Goal: Information Seeking & Learning: Find specific fact

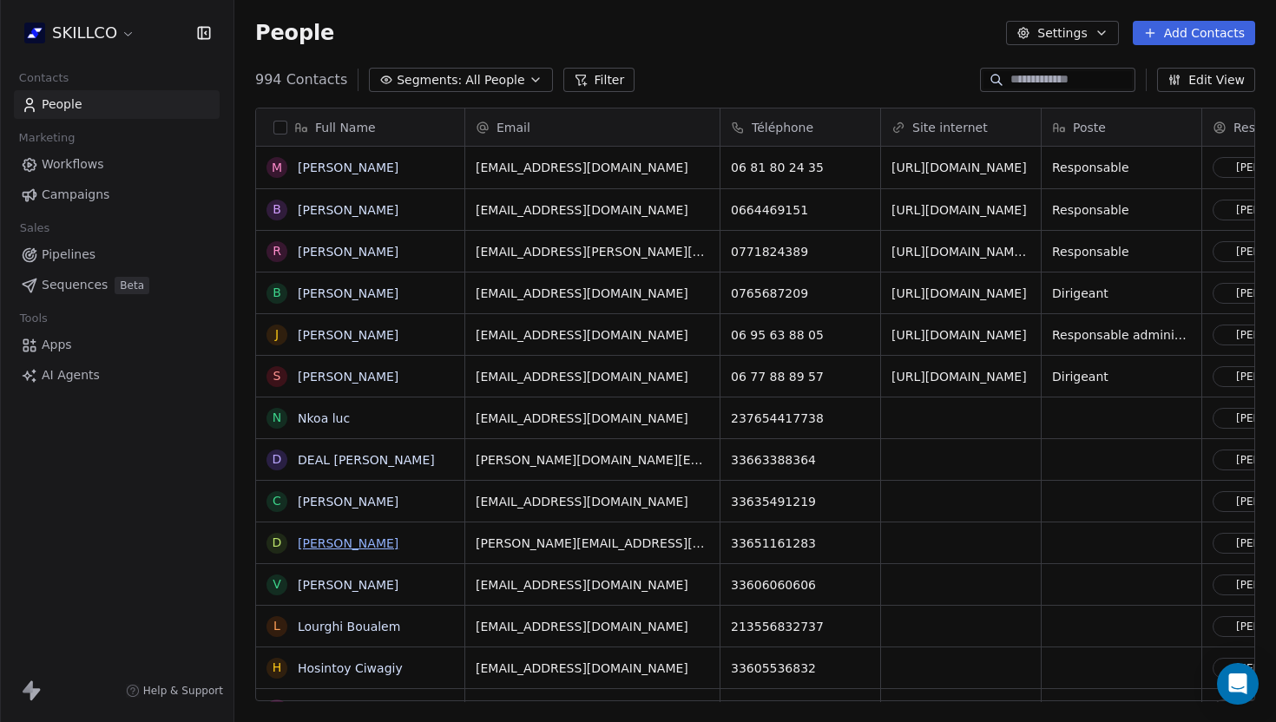
click at [349, 544] on link "[PERSON_NAME]" at bounding box center [348, 543] width 101 height 14
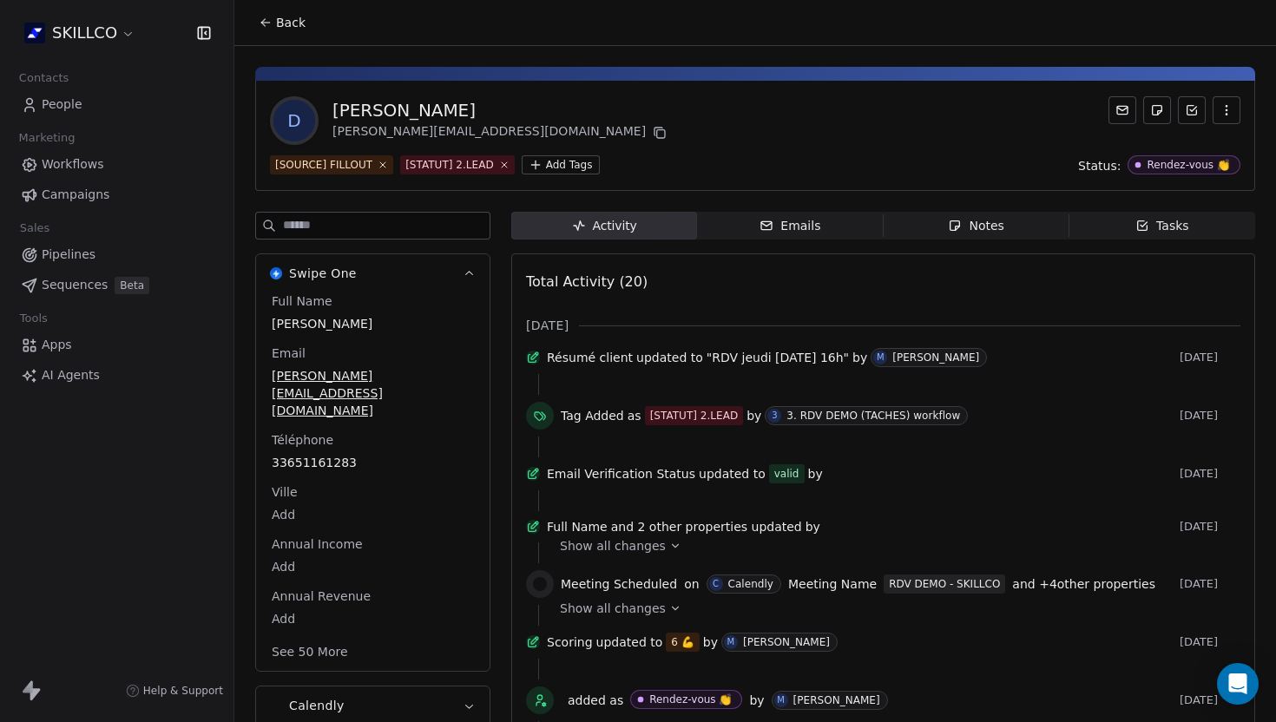
click at [977, 227] on div "Notes" at bounding box center [976, 226] width 56 height 18
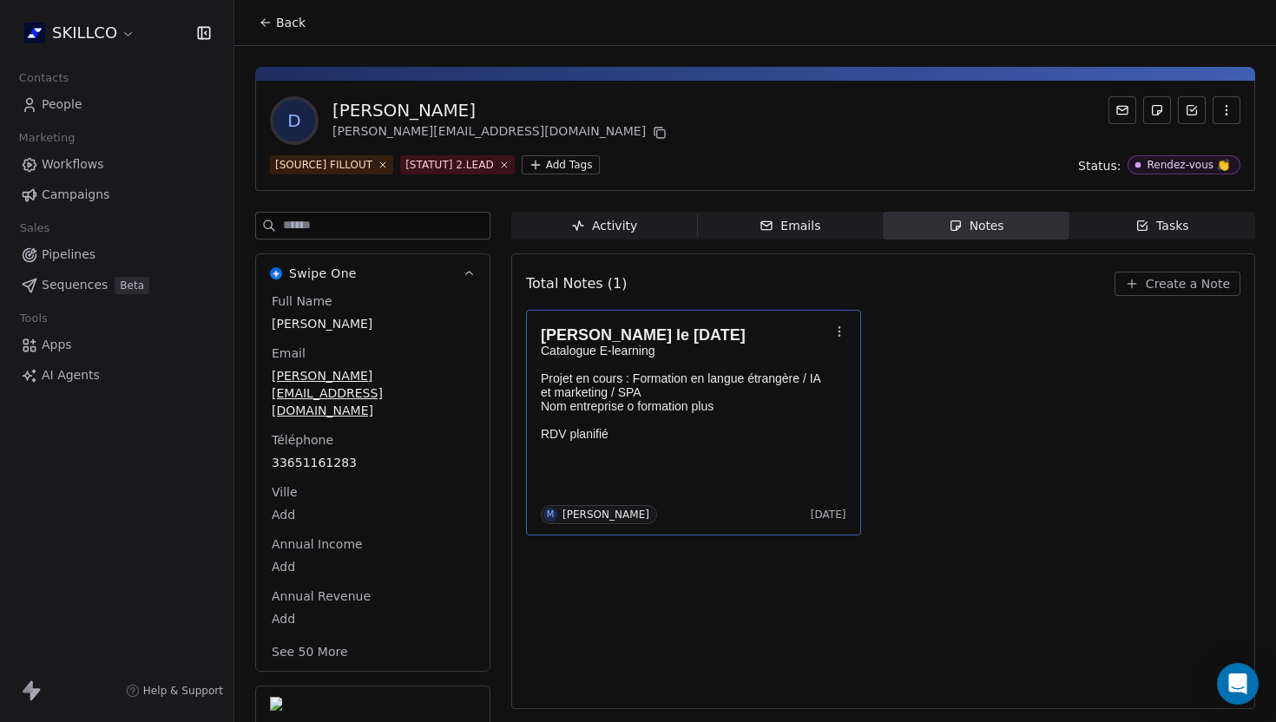
click at [265, 15] on button "Back" at bounding box center [282, 22] width 68 height 31
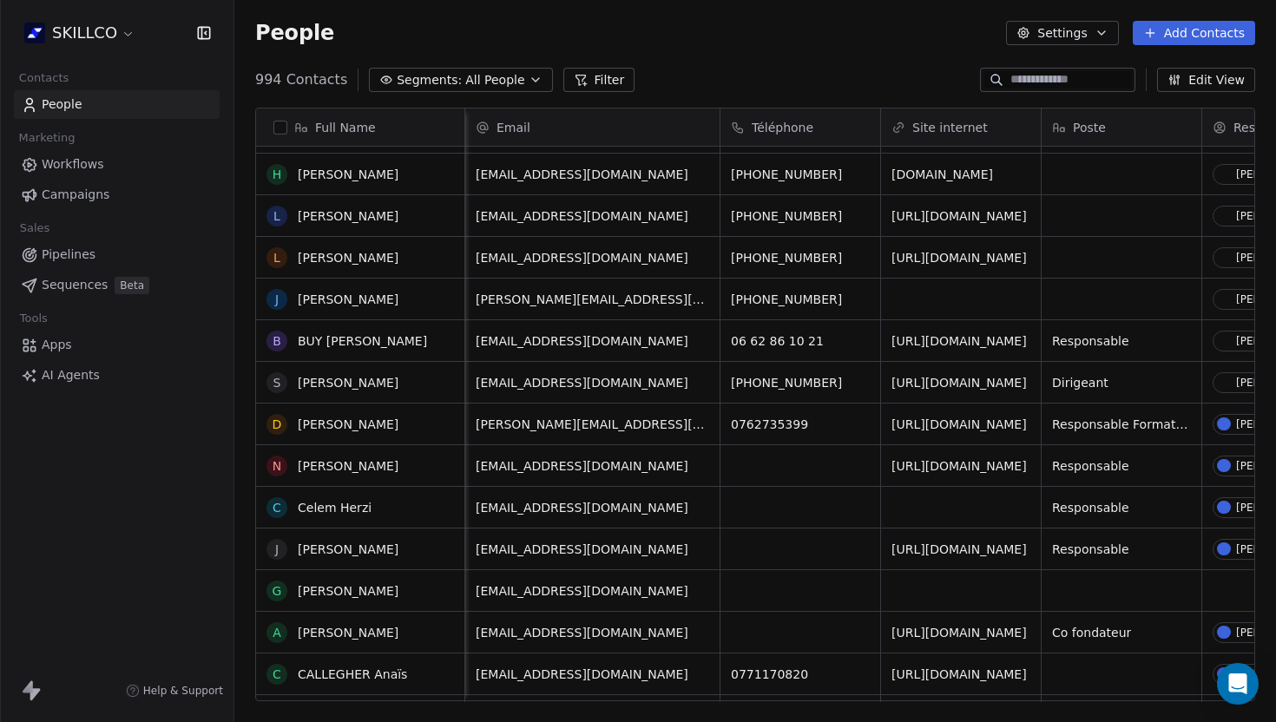
scroll to position [996, 0]
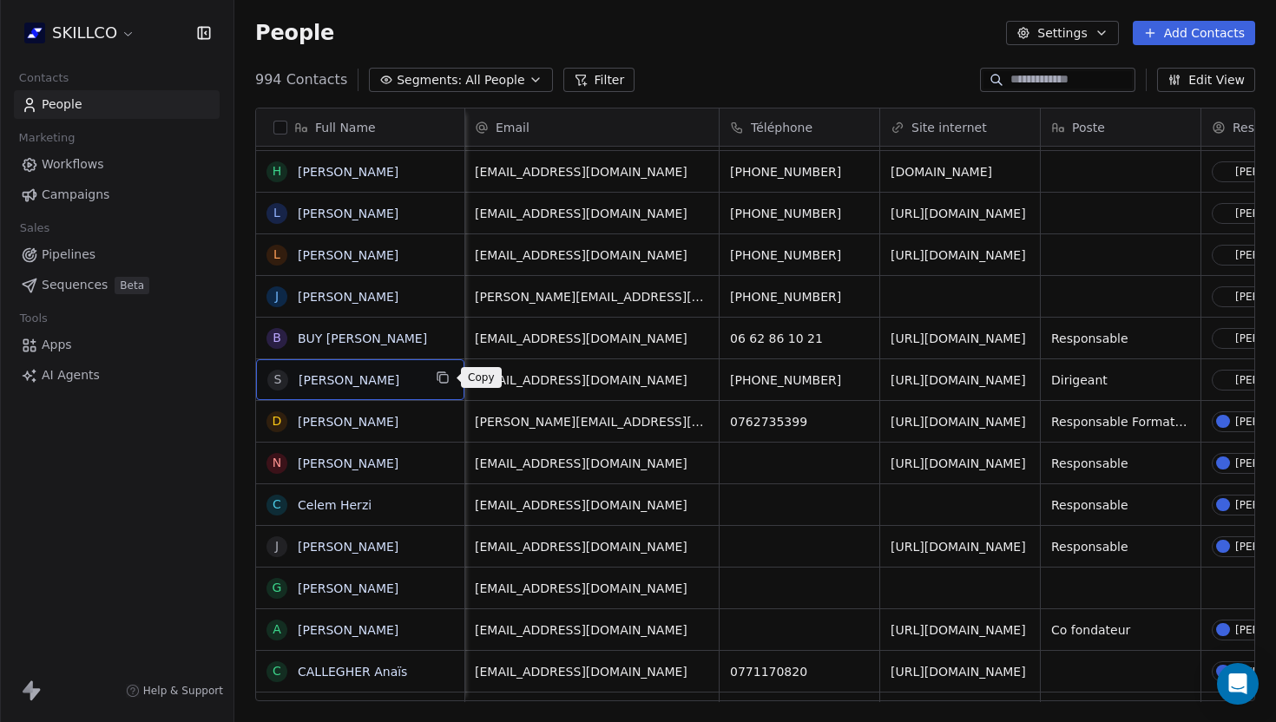
click at [440, 373] on icon "grid" at bounding box center [443, 378] width 14 height 14
click at [377, 378] on link "[PERSON_NAME]" at bounding box center [348, 380] width 101 height 14
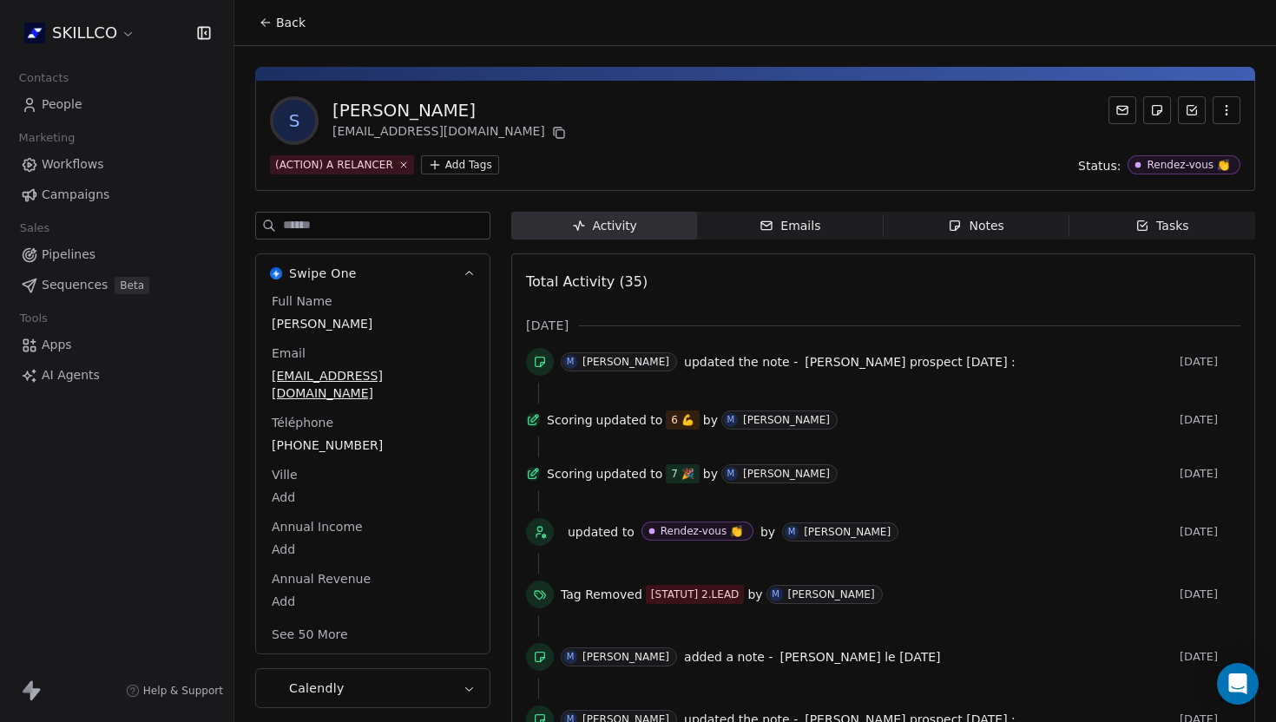
click at [936, 239] on span "Notes Notes" at bounding box center [977, 226] width 186 height 28
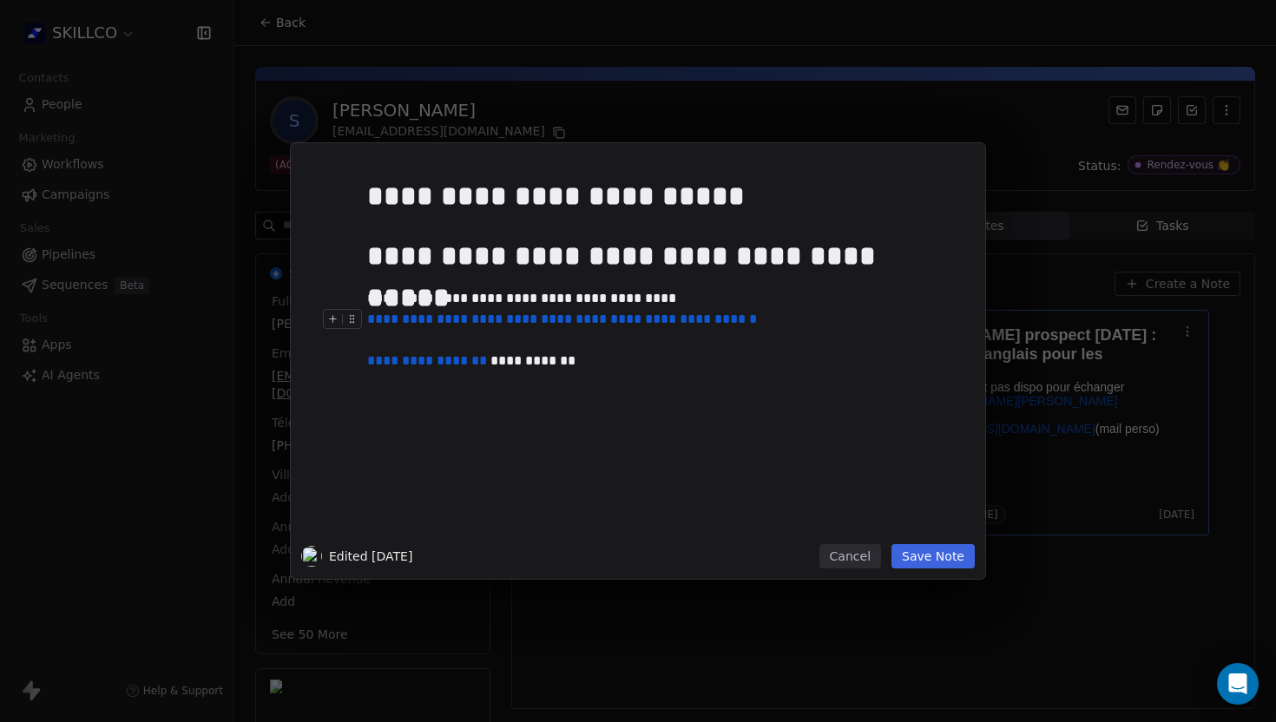
click at [563, 325] on link "**********" at bounding box center [562, 318] width 390 height 13
click at [626, 353] on button at bounding box center [617, 352] width 28 height 26
click at [535, 359] on link "https://www.pappers.fr/entreprise/hammoud-sami-898339866" at bounding box center [517, 352] width 156 height 24
click at [939, 564] on button "Save Note" at bounding box center [932, 556] width 83 height 24
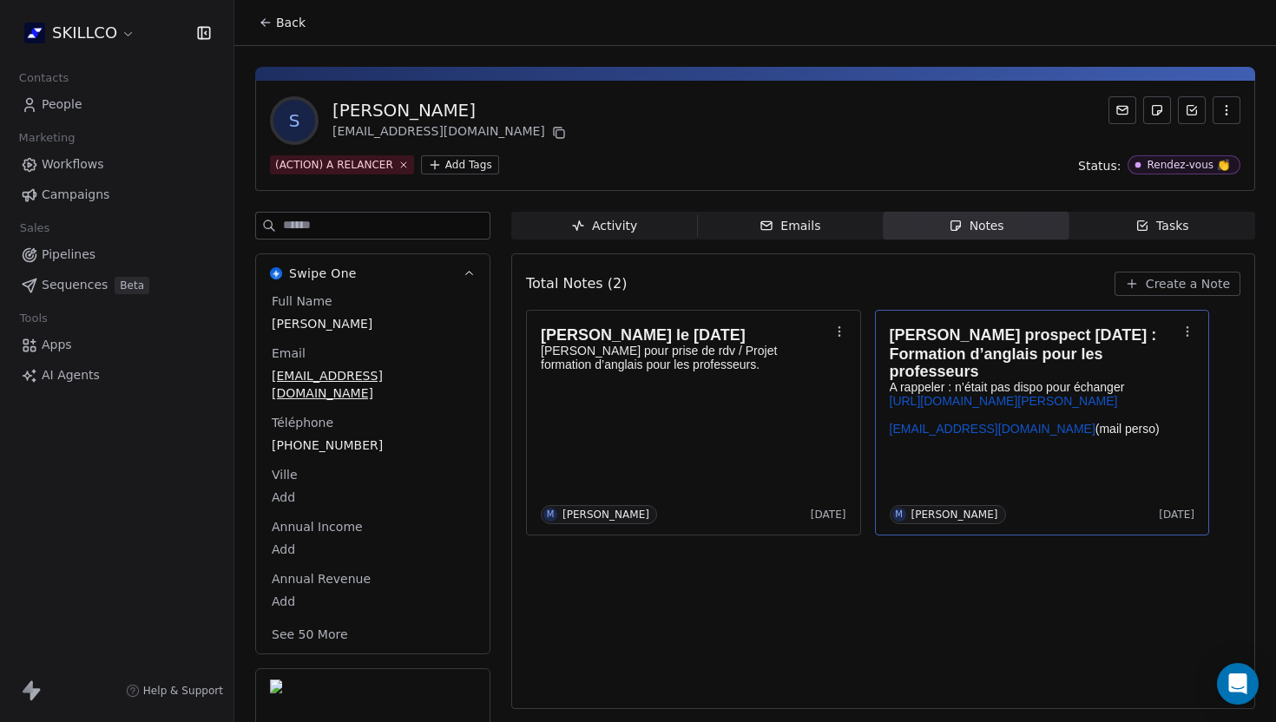
click at [788, 642] on div "Total Notes (2) Create a Note Appel le 10/09/25 Appel pour prise de rdv / Proje…" at bounding box center [883, 481] width 714 height 433
click at [278, 22] on span "Back" at bounding box center [291, 22] width 30 height 17
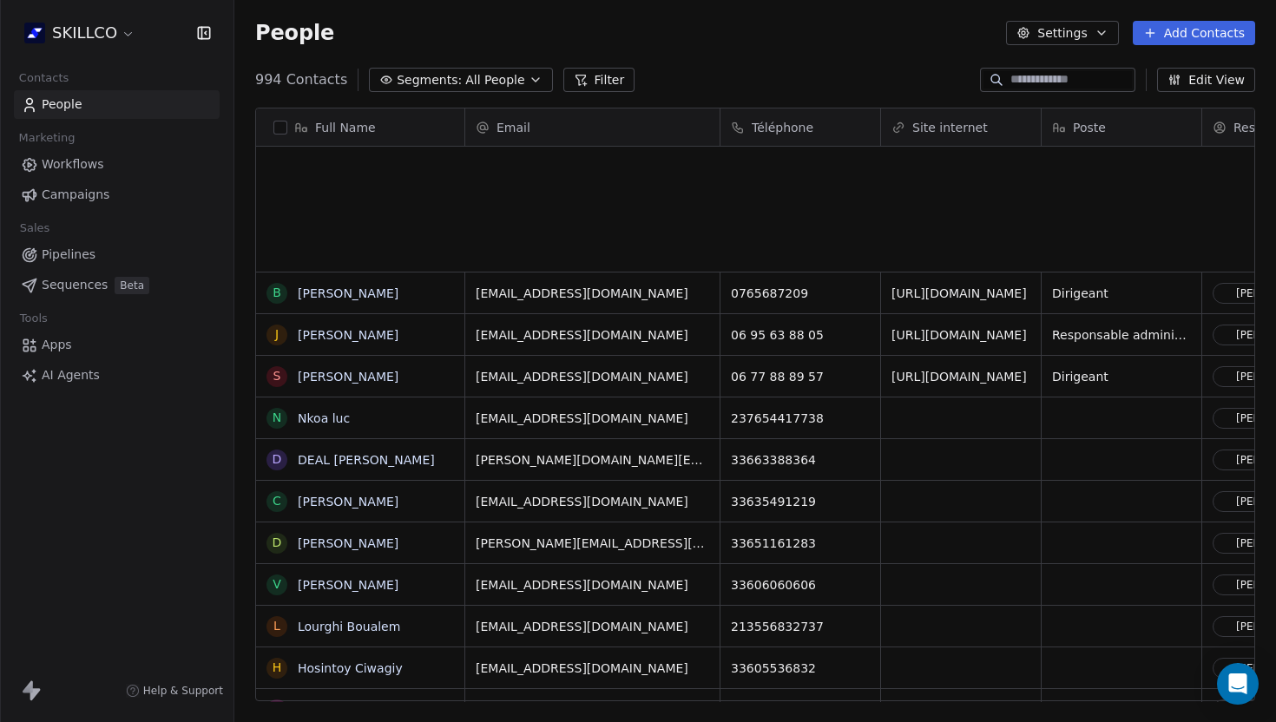
scroll to position [635, 1042]
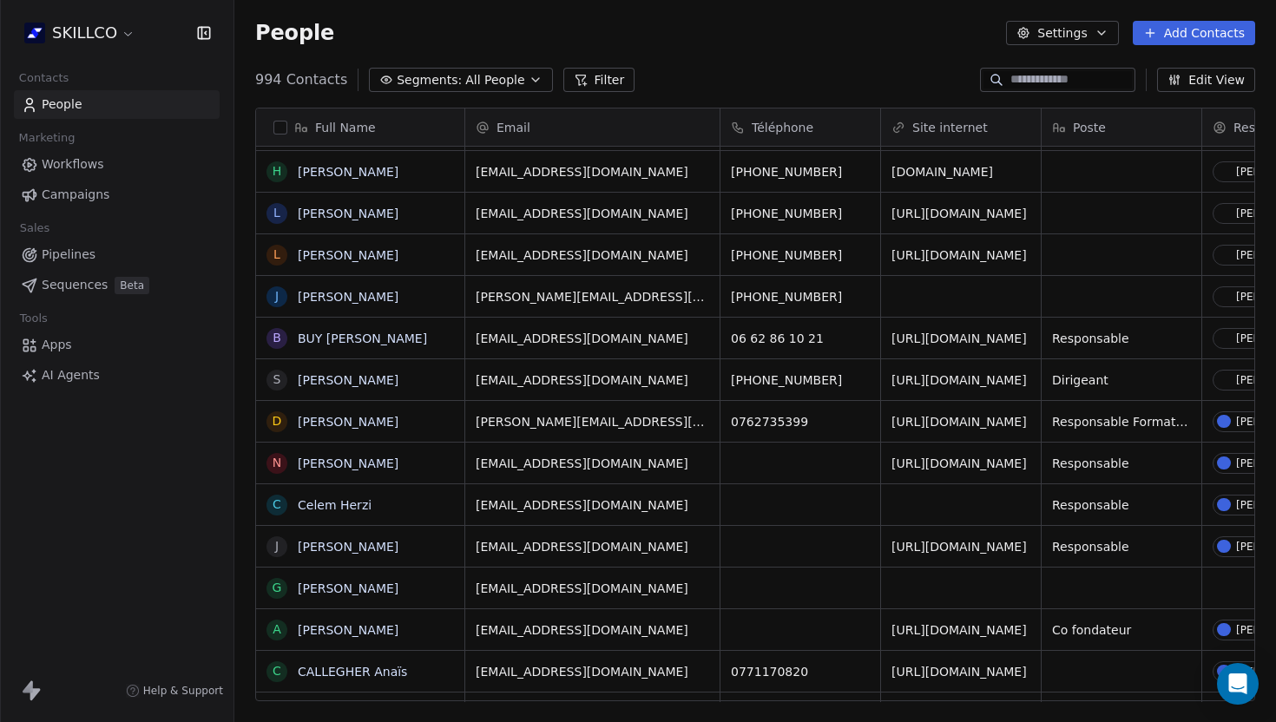
click at [1030, 78] on input at bounding box center [1071, 79] width 122 height 17
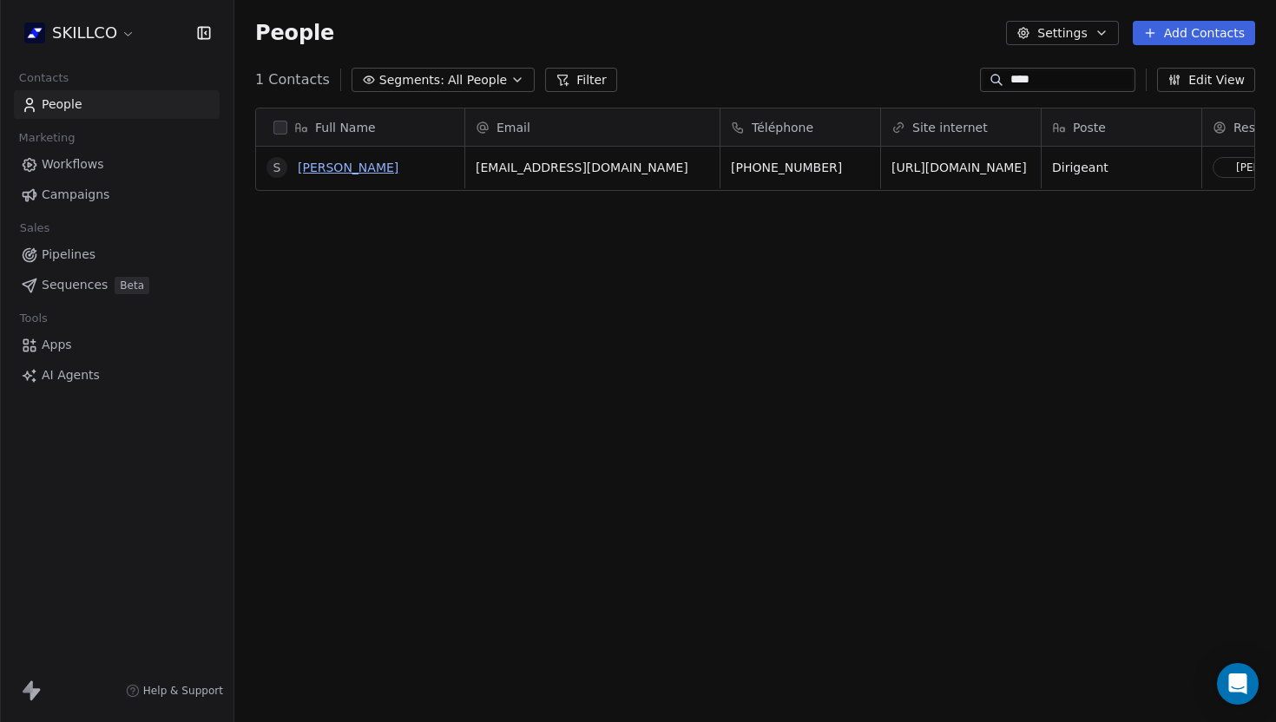
type input "****"
click at [349, 165] on link "[PERSON_NAME]" at bounding box center [348, 168] width 101 height 14
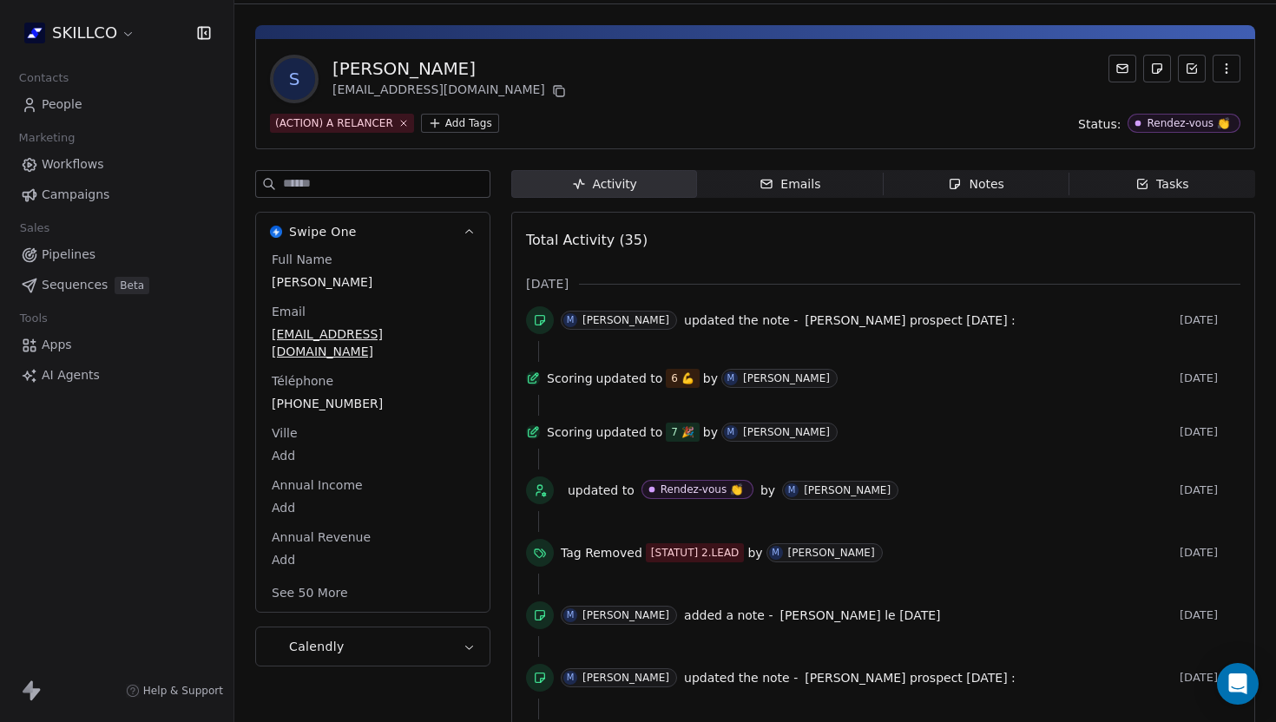
scroll to position [36, 0]
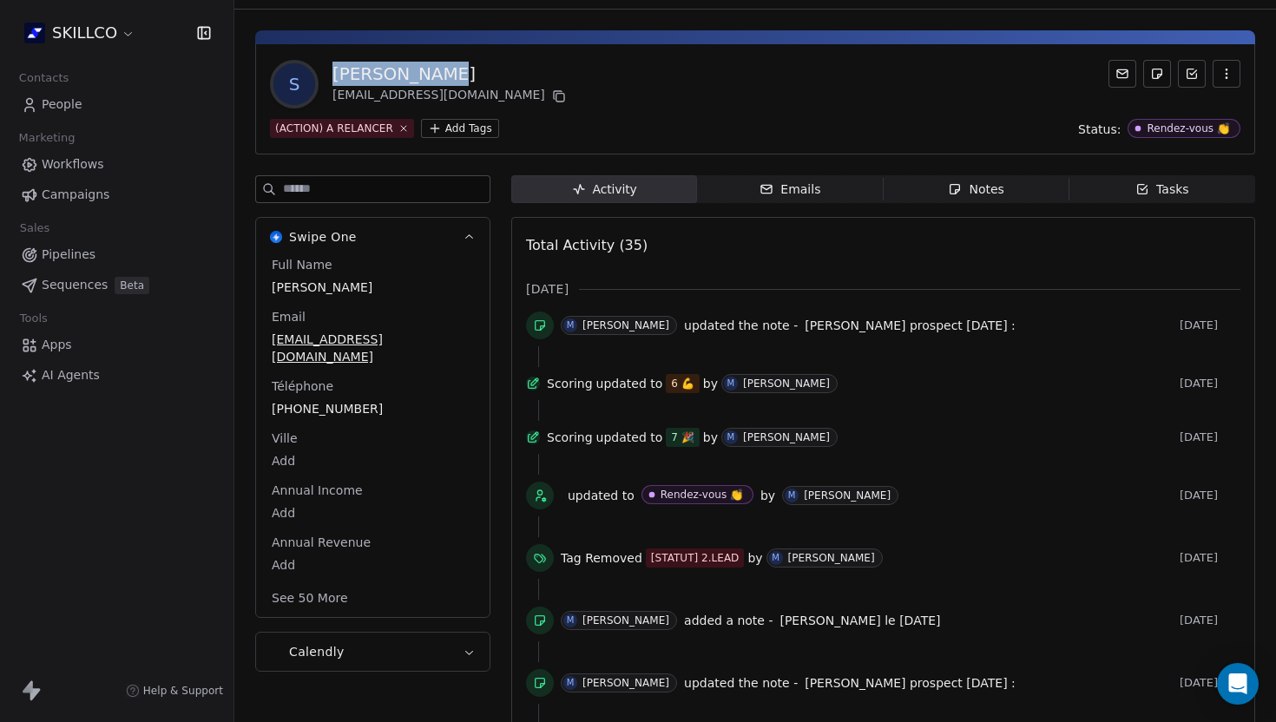
drag, startPoint x: 461, startPoint y: 74, endPoint x: 332, endPoint y: 80, distance: 129.5
click at [332, 80] on div "S SAMI HAMMOUD contact@activformation.fr" at bounding box center [419, 84] width 299 height 49
copy div "[PERSON_NAME]"
click at [529, 112] on div "S SAMI HAMMOUD contact@activformation.fr (ACTION) A RELANCER Add Tags Status: R…" at bounding box center [755, 99] width 1000 height 110
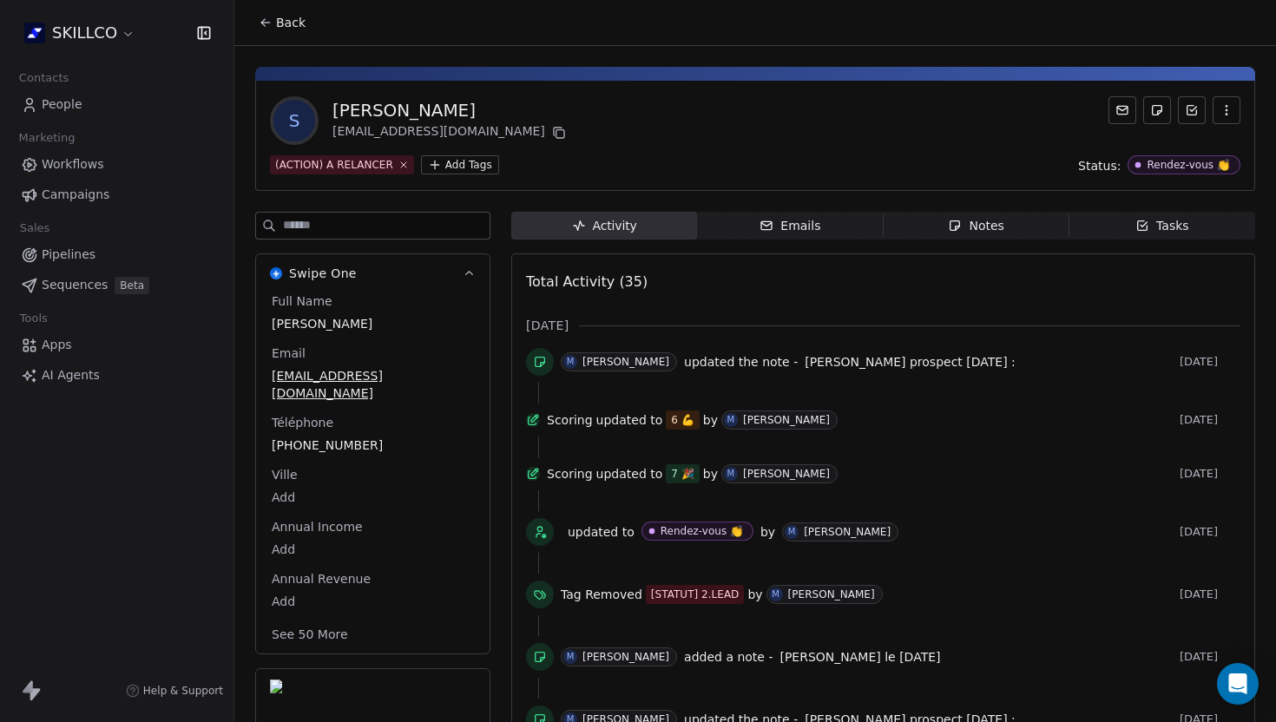
click at [267, 24] on icon at bounding box center [266, 23] width 14 height 14
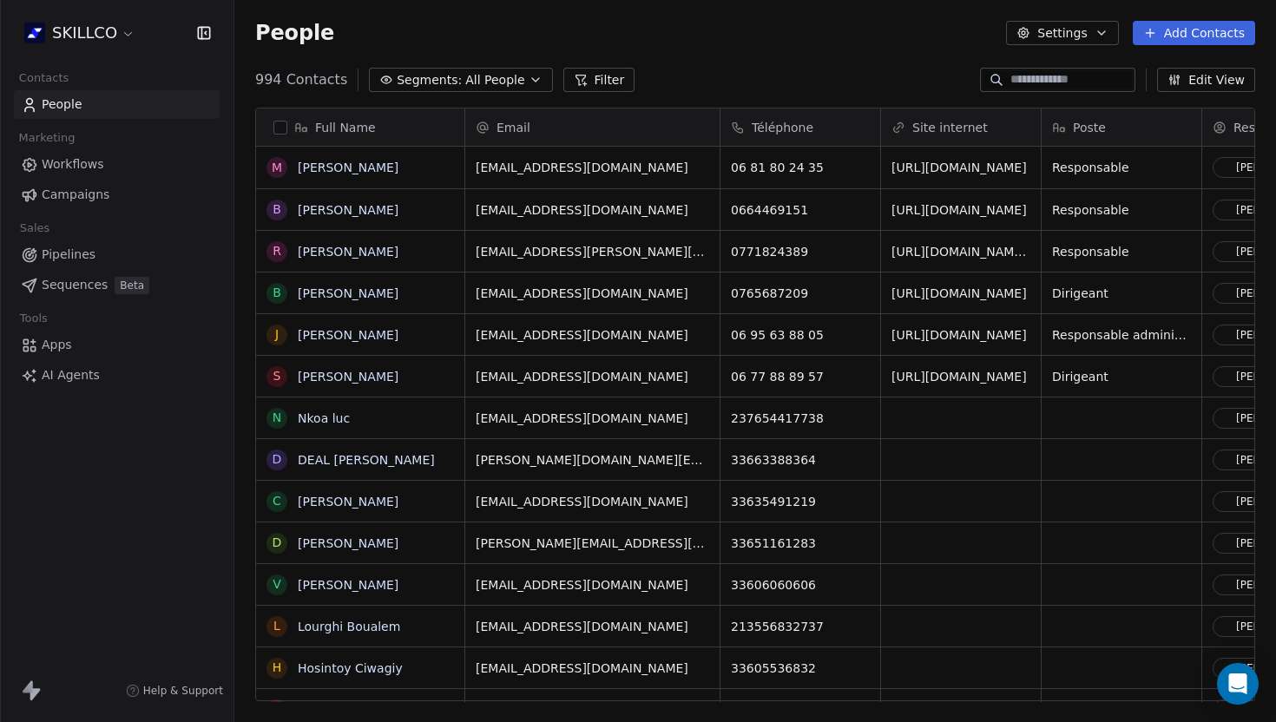
scroll to position [635, 1042]
click at [1010, 84] on input at bounding box center [1071, 79] width 122 height 17
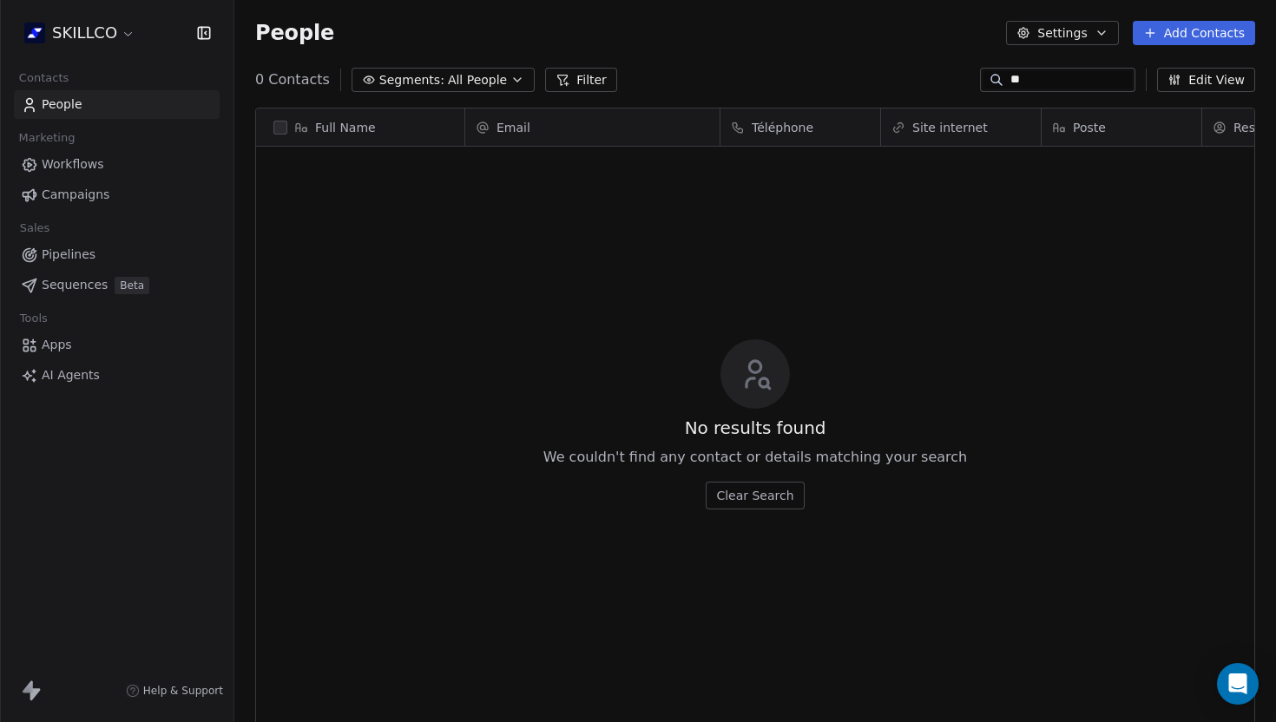
type input "**"
click at [1048, 70] on div "**" at bounding box center [1057, 80] width 155 height 24
click at [1041, 94] on div "Full Name Email Téléphone Site internet Poste Responsable Tags Status Besoin cl…" at bounding box center [755, 411] width 1042 height 635
click at [1038, 87] on input "**" at bounding box center [1071, 79] width 122 height 17
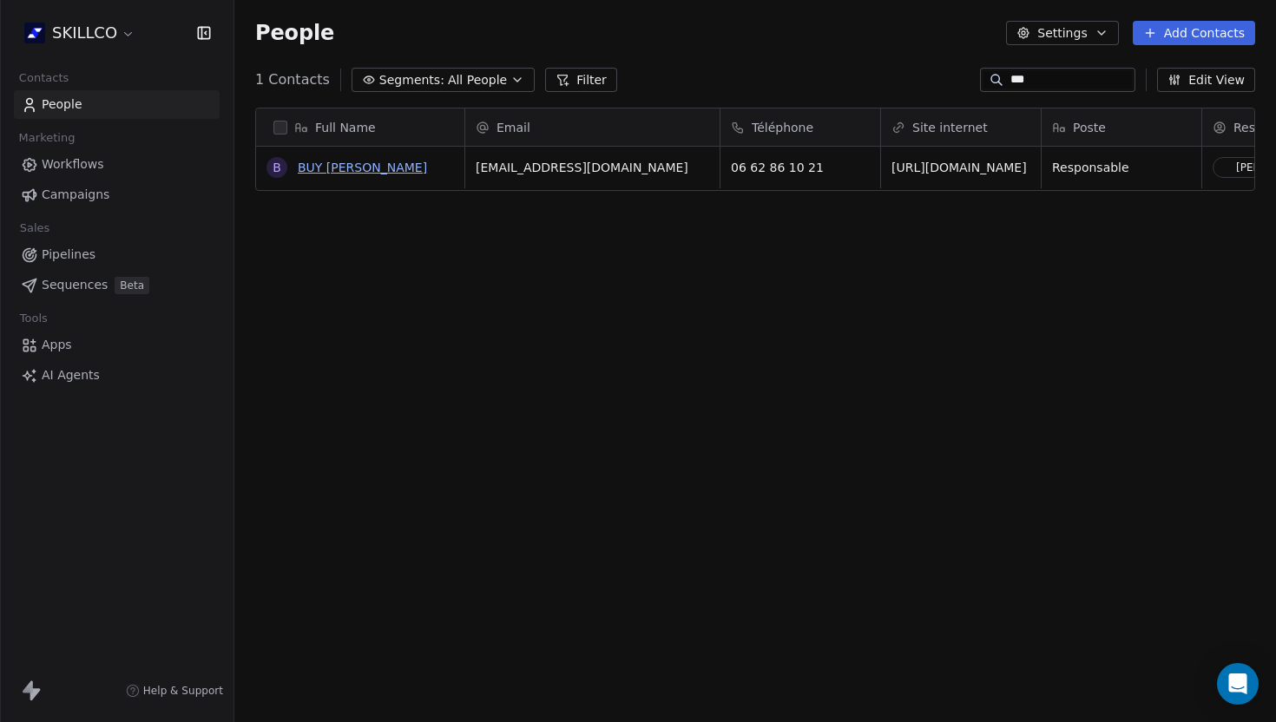
type input "***"
click at [350, 172] on link "BUY [PERSON_NAME]" at bounding box center [362, 168] width 129 height 14
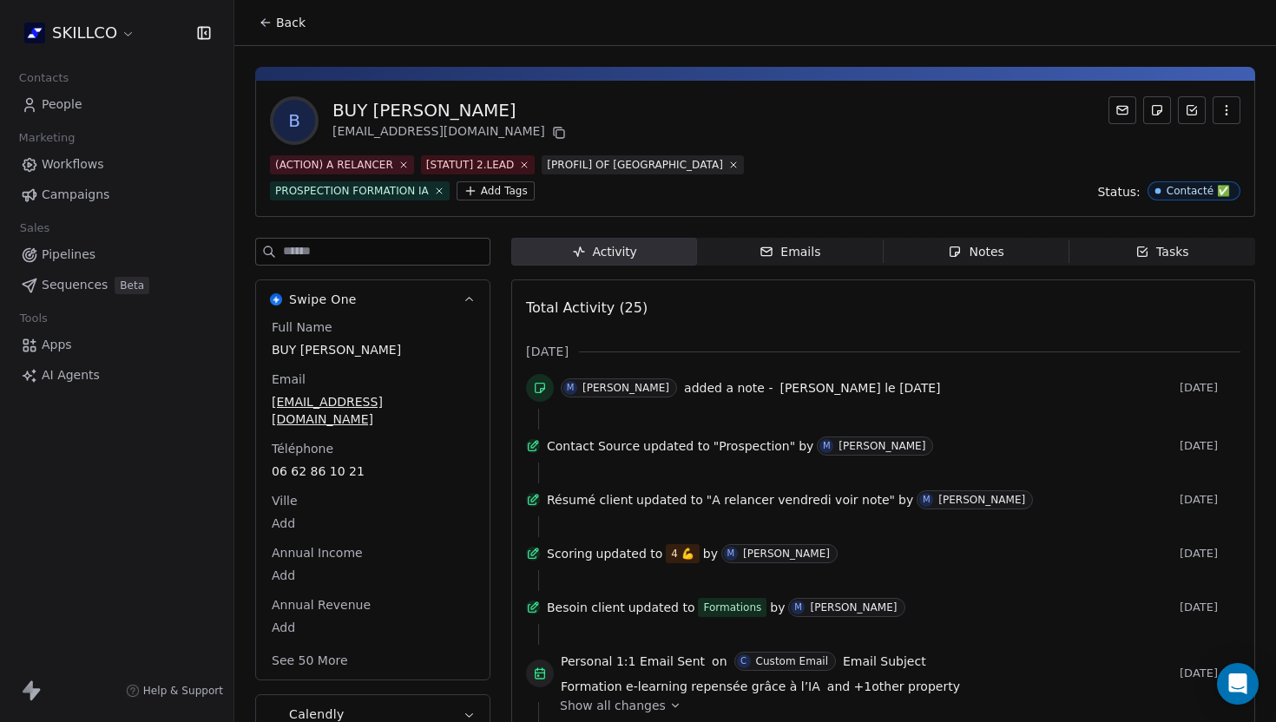
click at [926, 244] on span "Notes Notes" at bounding box center [977, 252] width 186 height 28
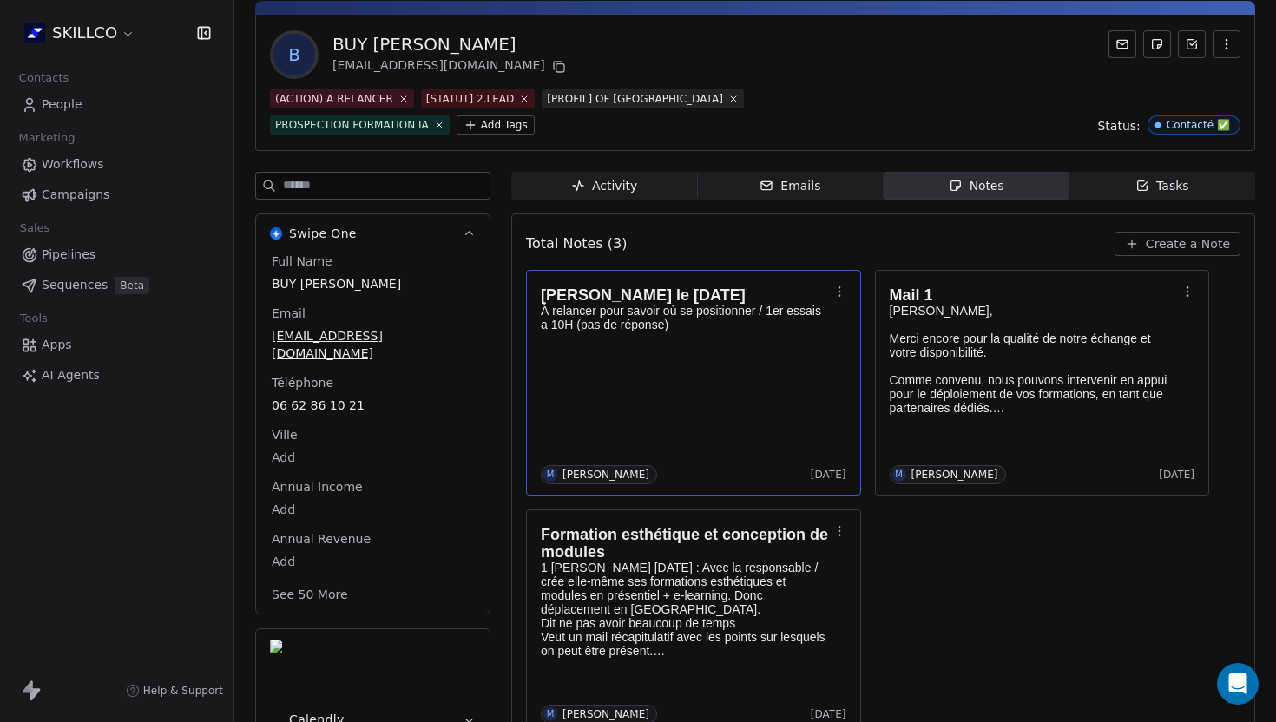
scroll to position [101, 0]
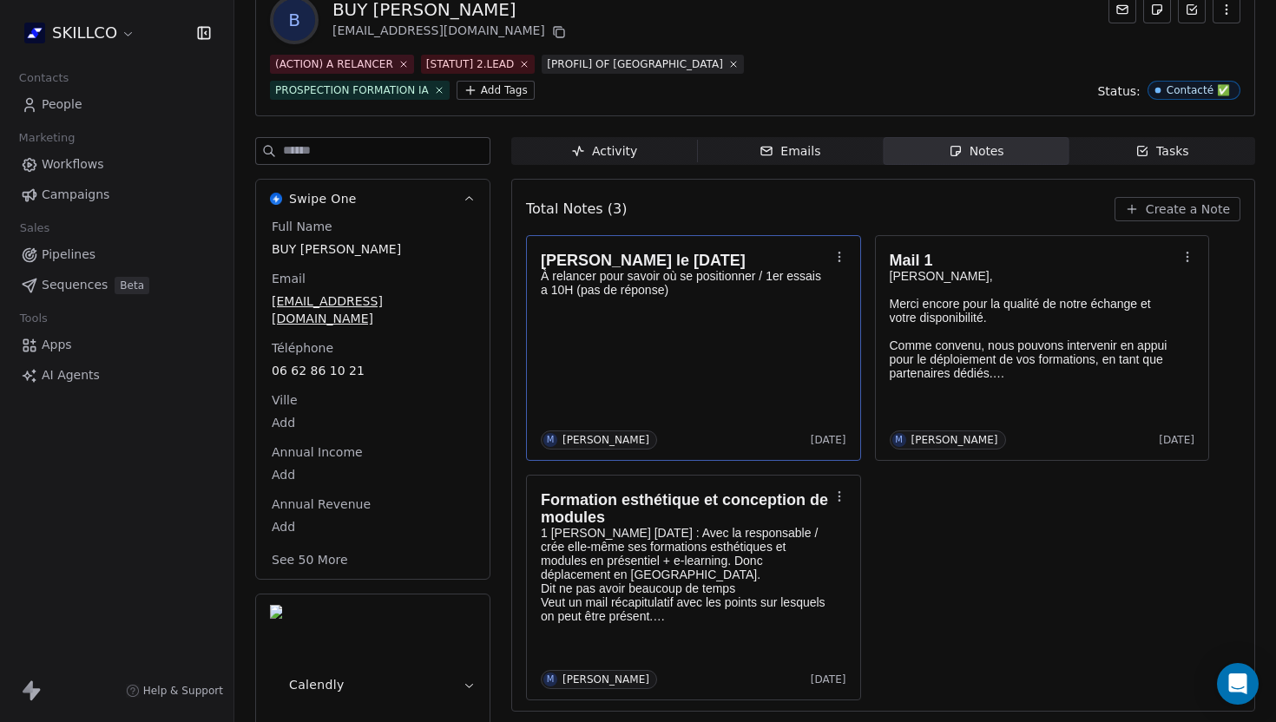
click at [697, 299] on p at bounding box center [685, 304] width 288 height 14
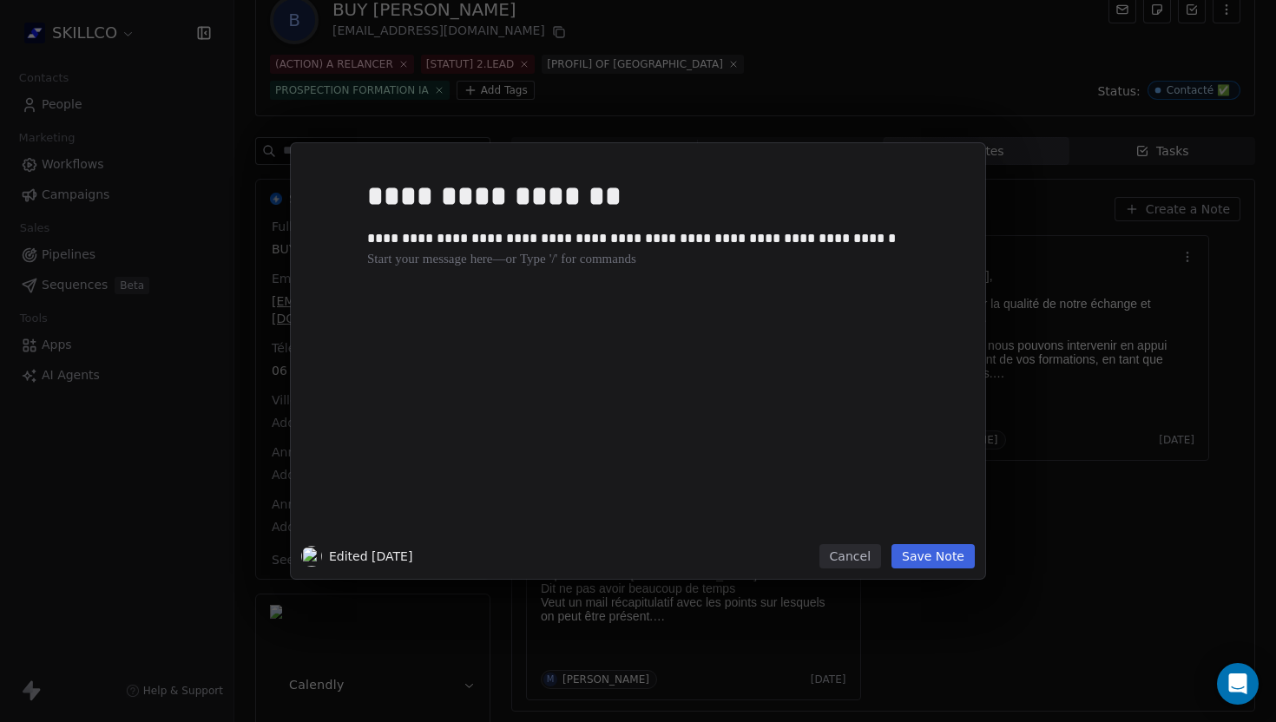
click at [673, 343] on div "**********" at bounding box center [664, 353] width 594 height 370
click at [862, 556] on button "Cancel" at bounding box center [850, 556] width 62 height 24
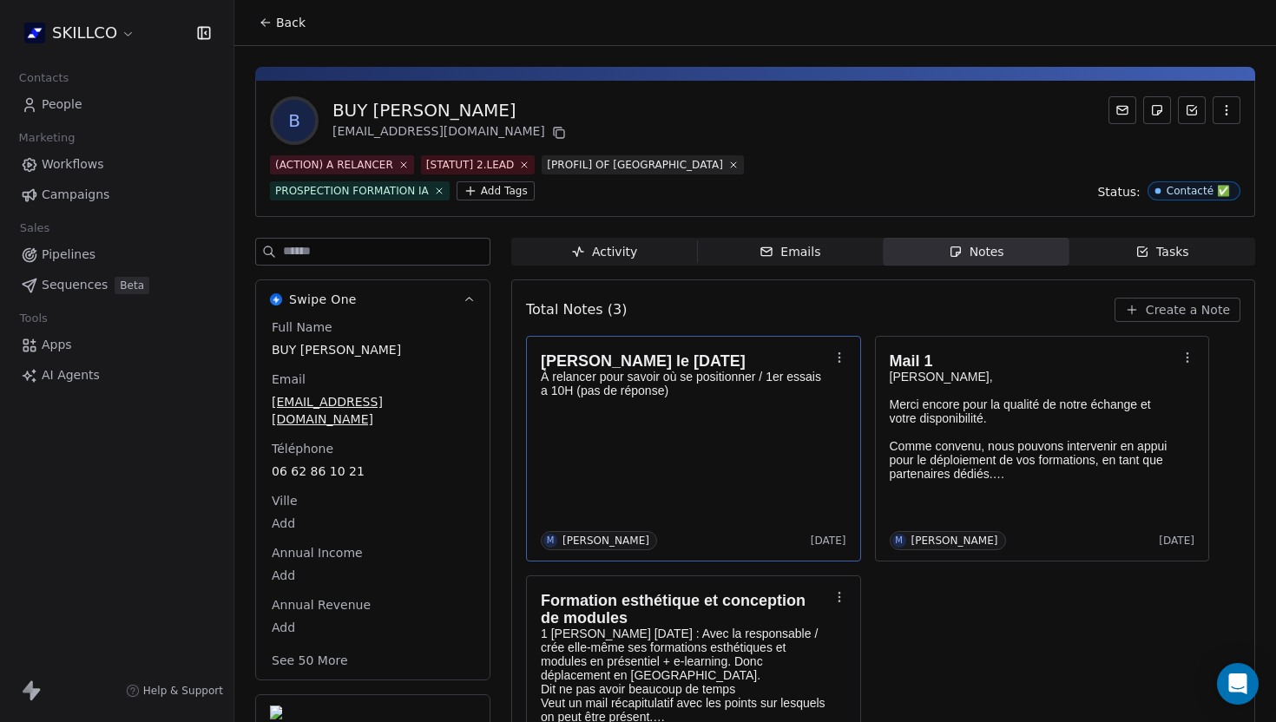
click at [283, 19] on span "Back" at bounding box center [291, 22] width 30 height 17
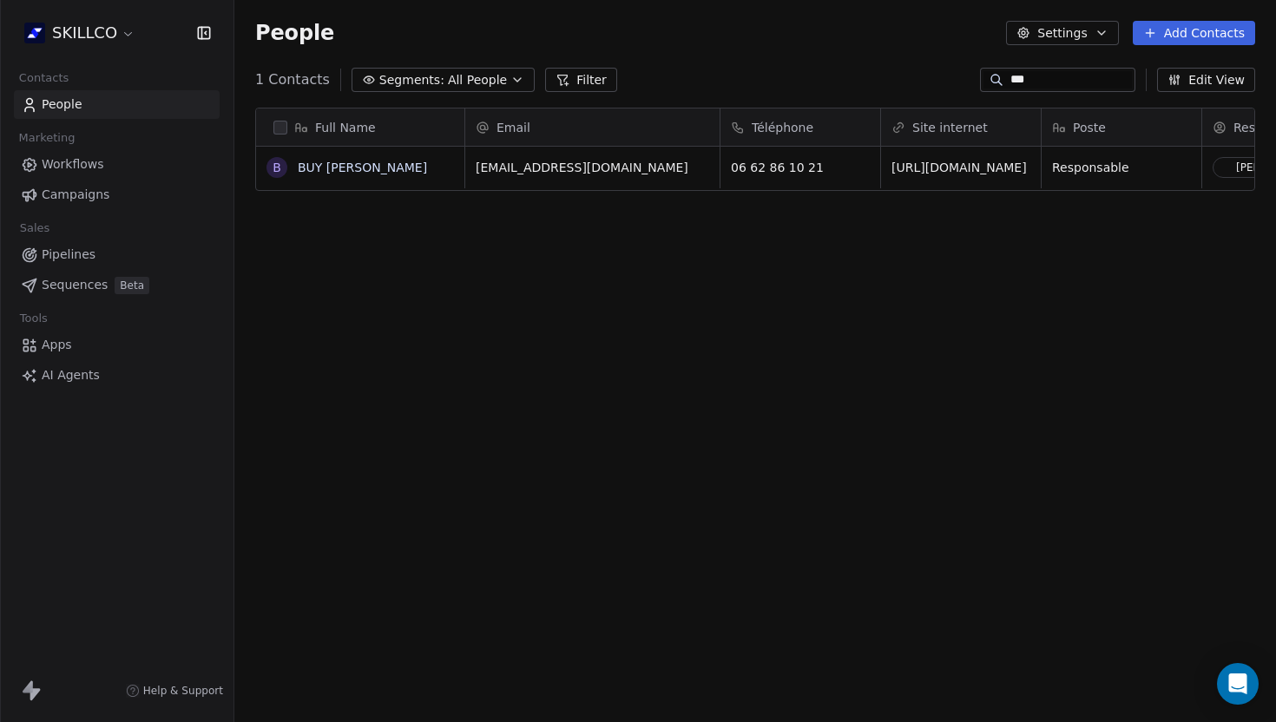
scroll to position [635, 1042]
click at [1036, 89] on div "***" at bounding box center [1057, 80] width 155 height 24
click at [1032, 85] on input "***" at bounding box center [1071, 79] width 122 height 17
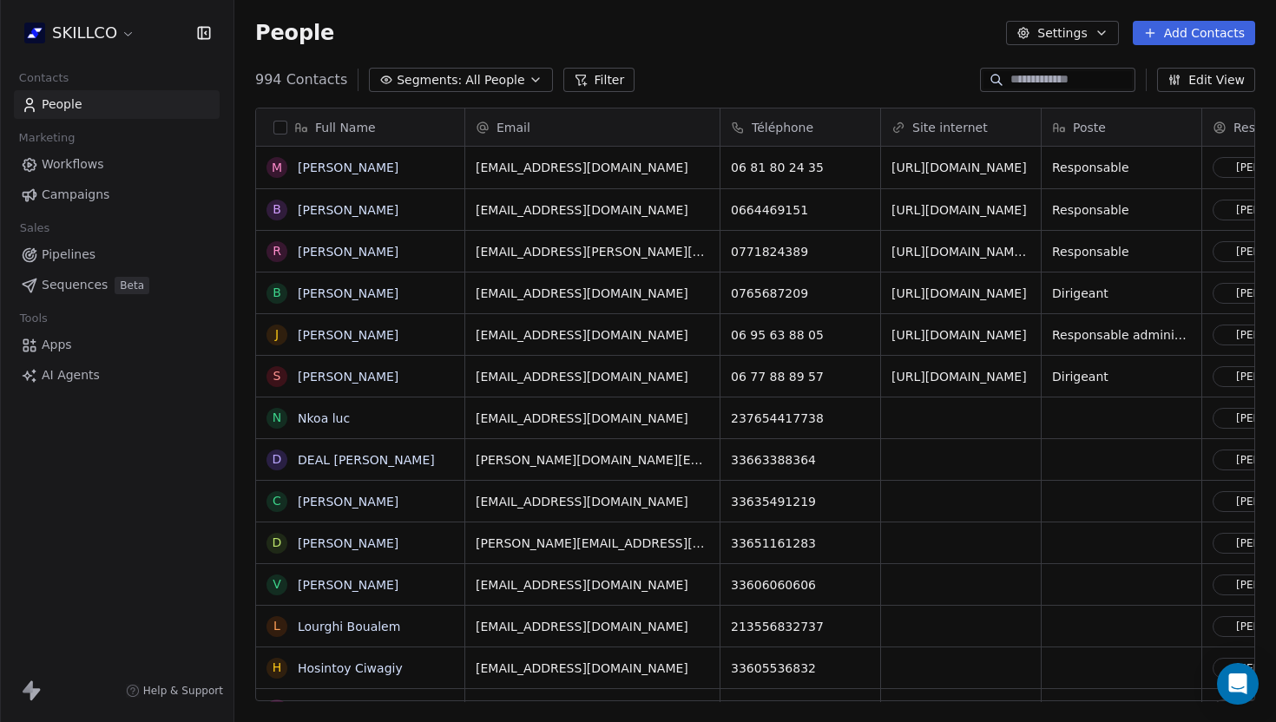
click at [99, 267] on link "Pipelines" at bounding box center [117, 254] width 206 height 29
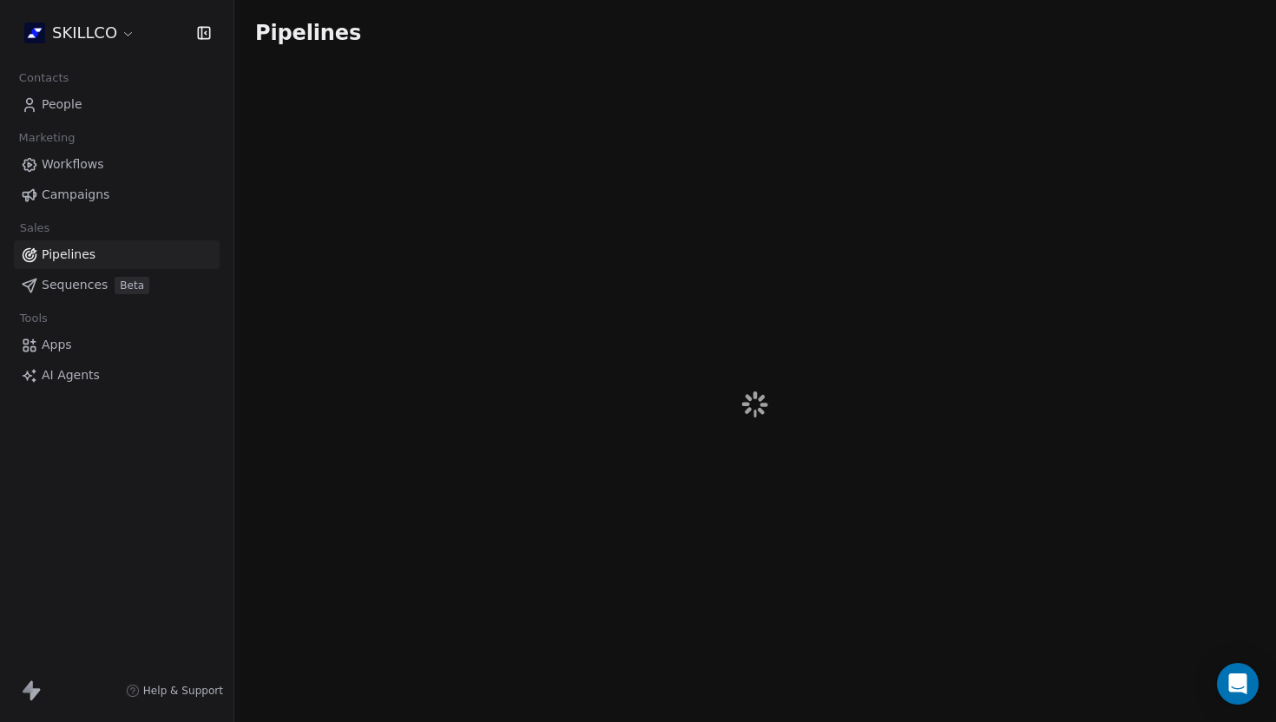
click at [99, 267] on link "Pipelines" at bounding box center [117, 254] width 206 height 29
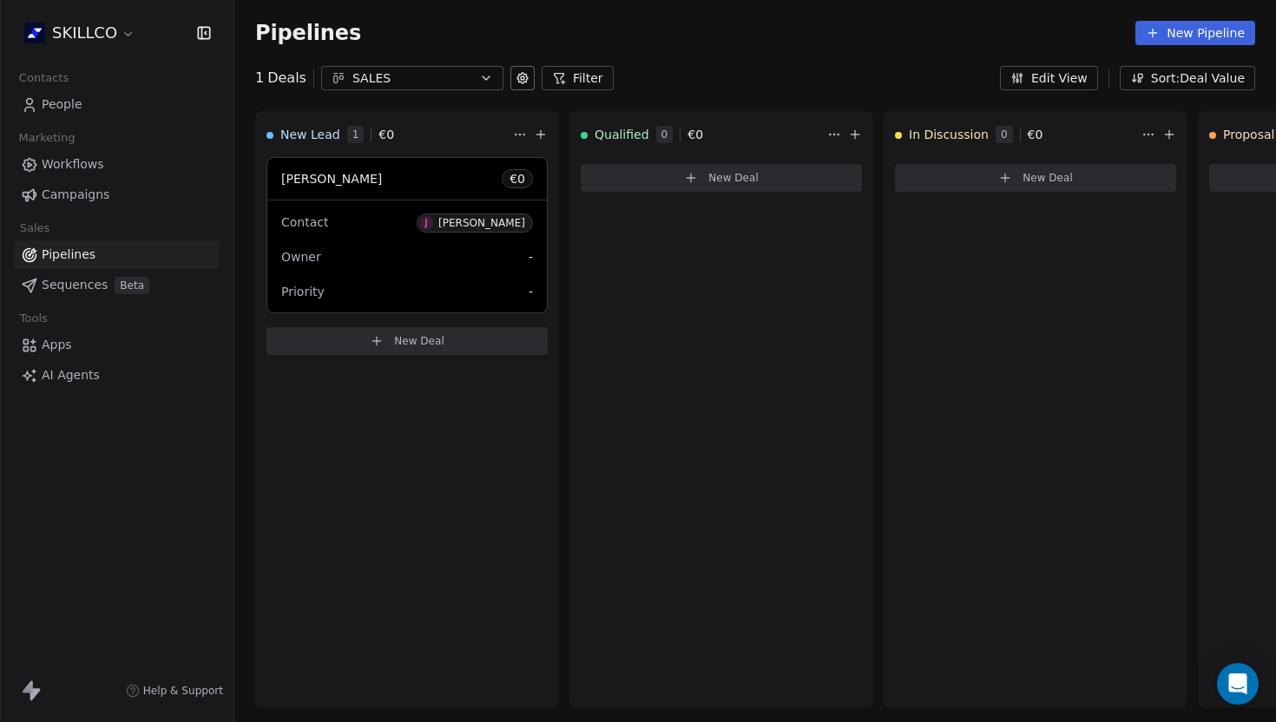
click at [426, 87] on div "SALES" at bounding box center [412, 78] width 120 height 18
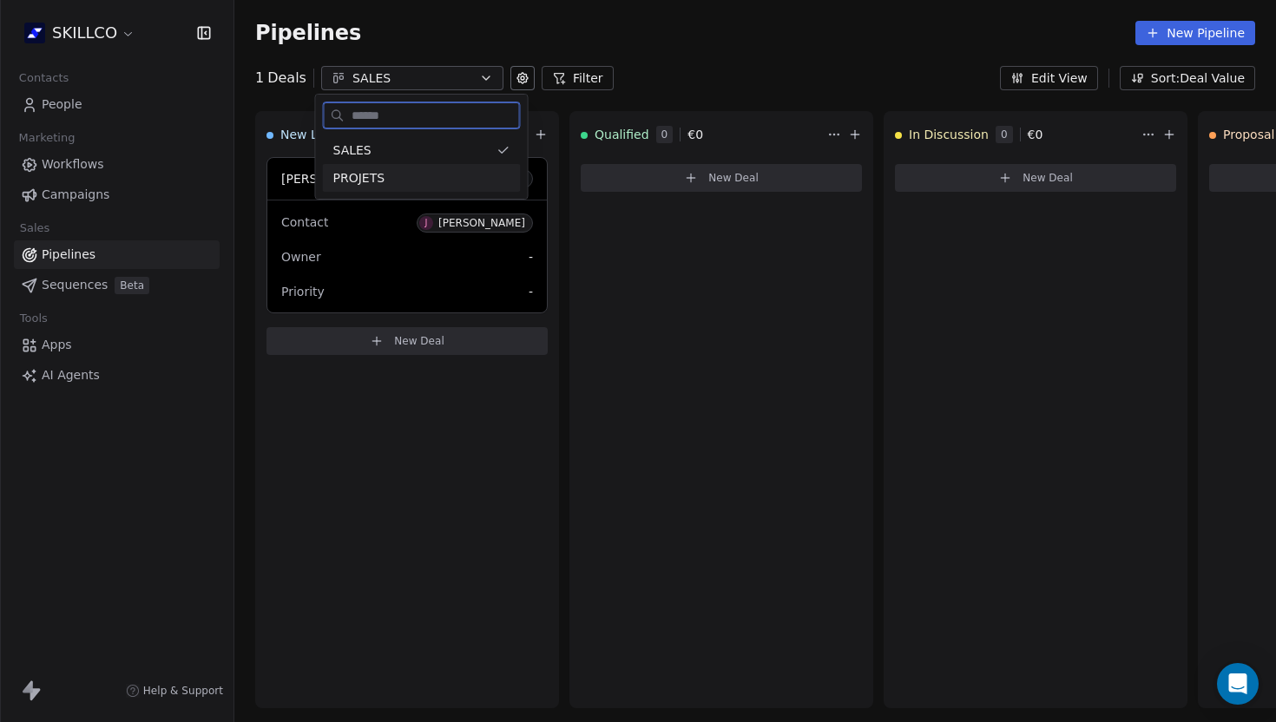
click at [420, 180] on div "PROJETS" at bounding box center [421, 178] width 177 height 18
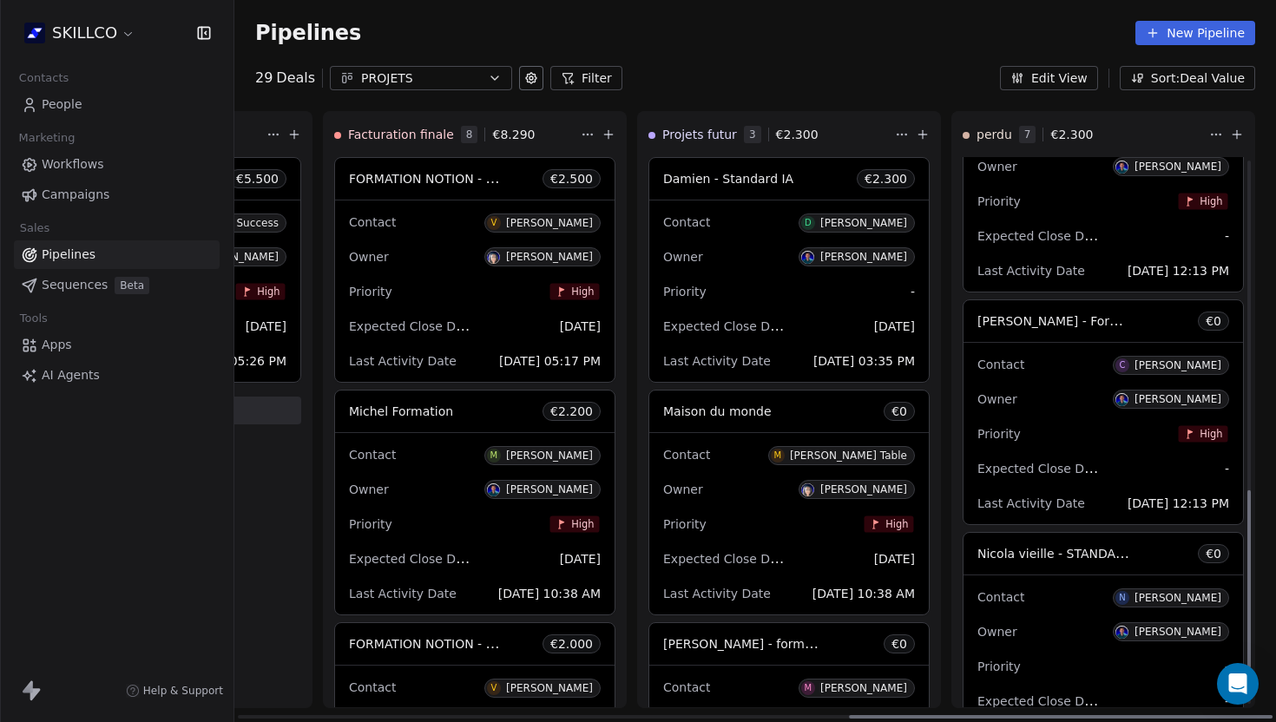
scroll to position [1019, 0]
click at [1053, 322] on span "[PERSON_NAME] - Formation" at bounding box center [1064, 322] width 174 height 16
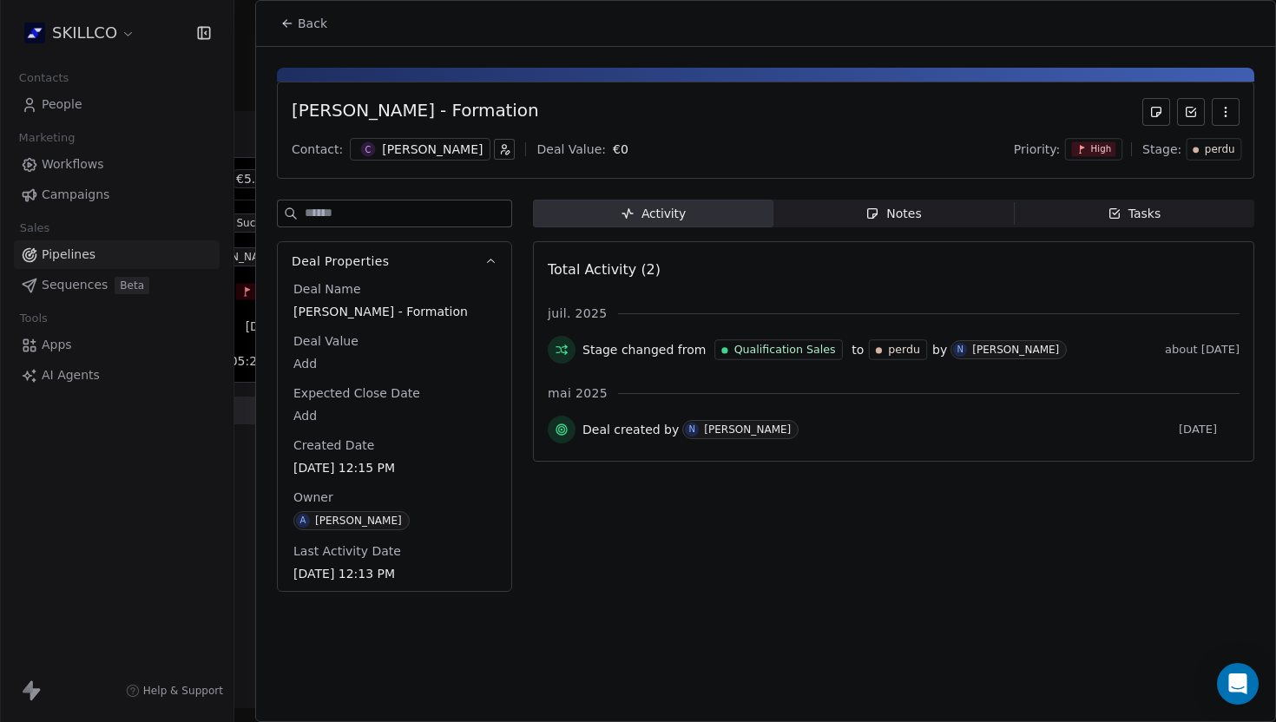
click at [871, 201] on span "Notes Notes" at bounding box center [893, 214] width 240 height 28
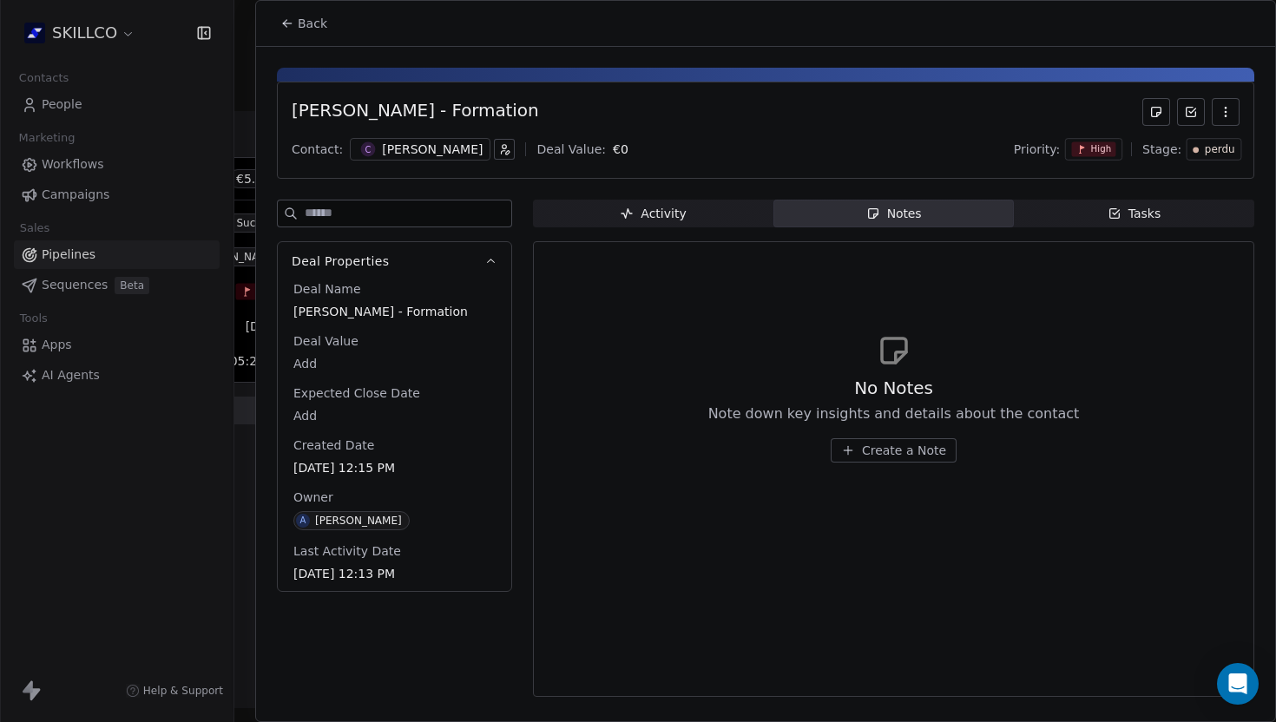
click at [293, 27] on icon at bounding box center [287, 23] width 14 height 14
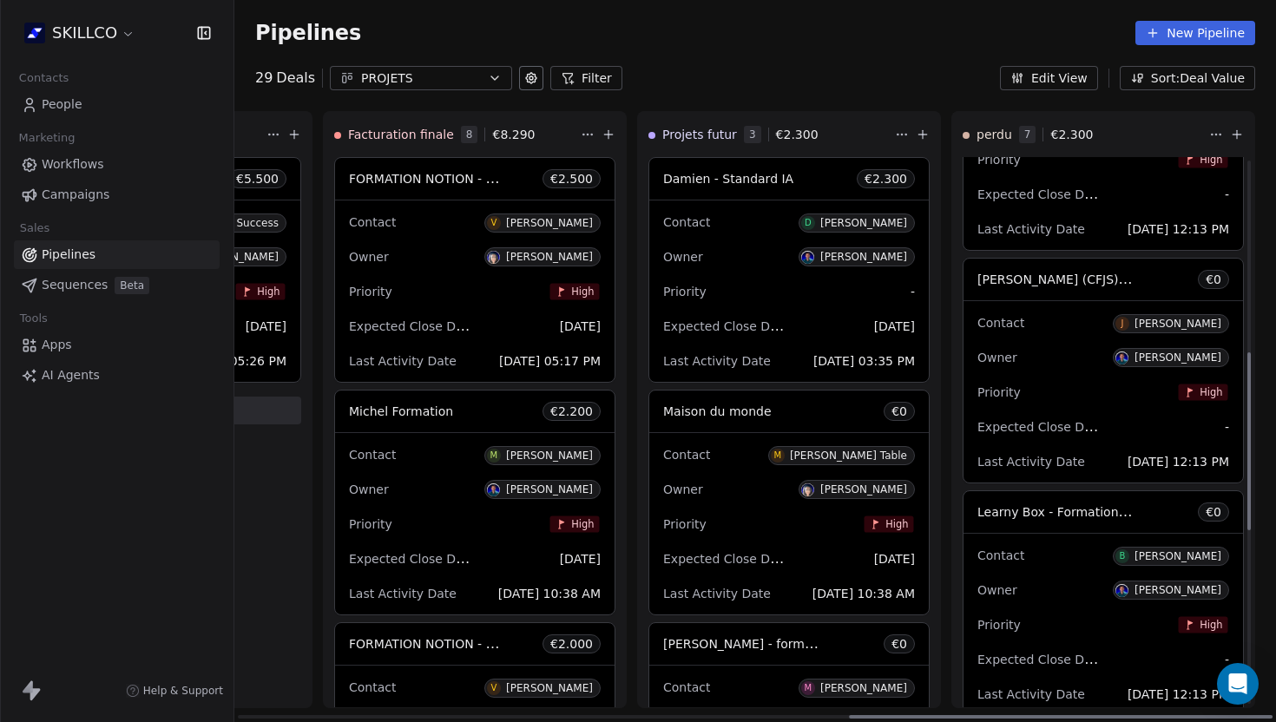
scroll to position [593, 0]
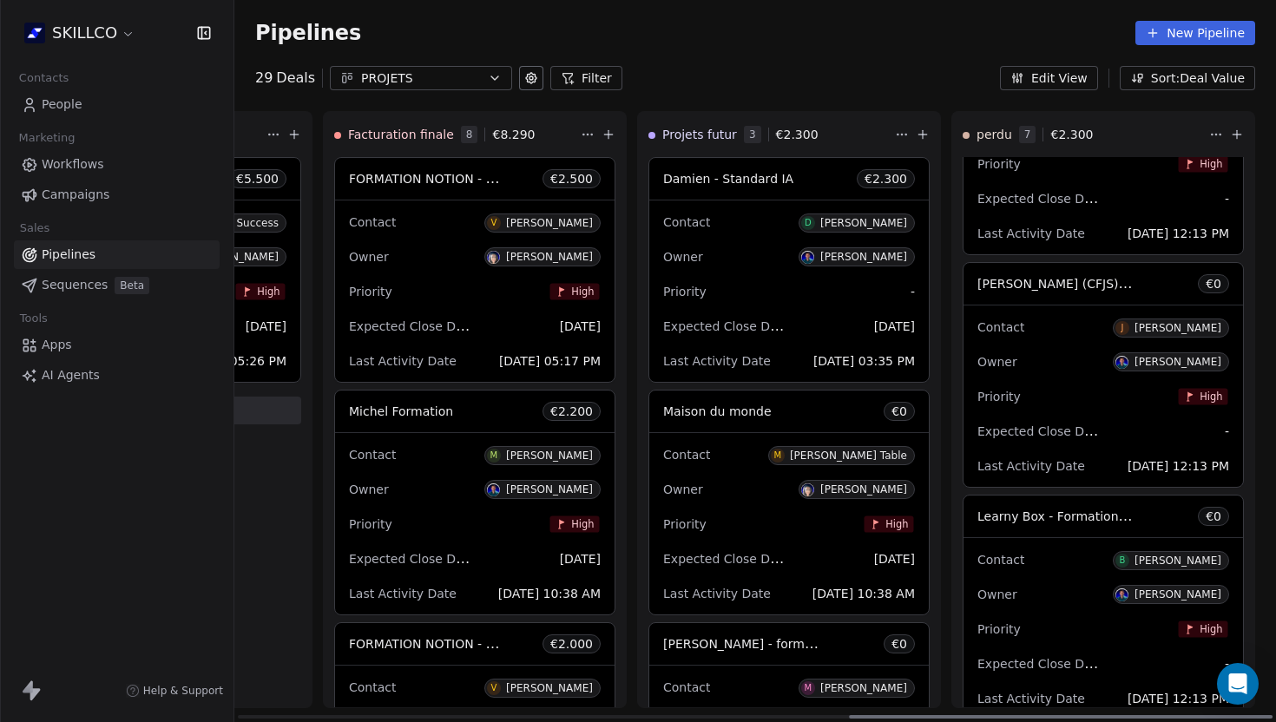
click at [1069, 284] on span "[PERSON_NAME] (CFJS) - Conception de formation" at bounding box center [1129, 283] width 304 height 16
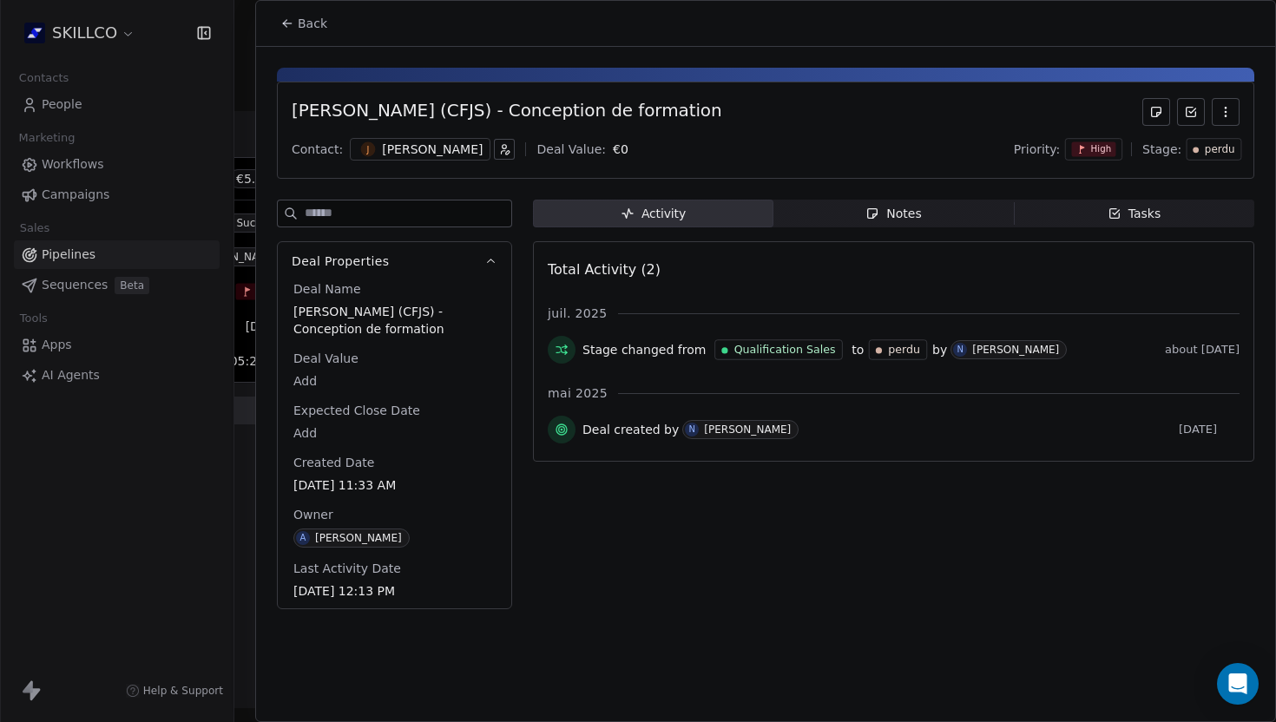
click at [799, 207] on span "Notes Notes" at bounding box center [893, 214] width 240 height 28
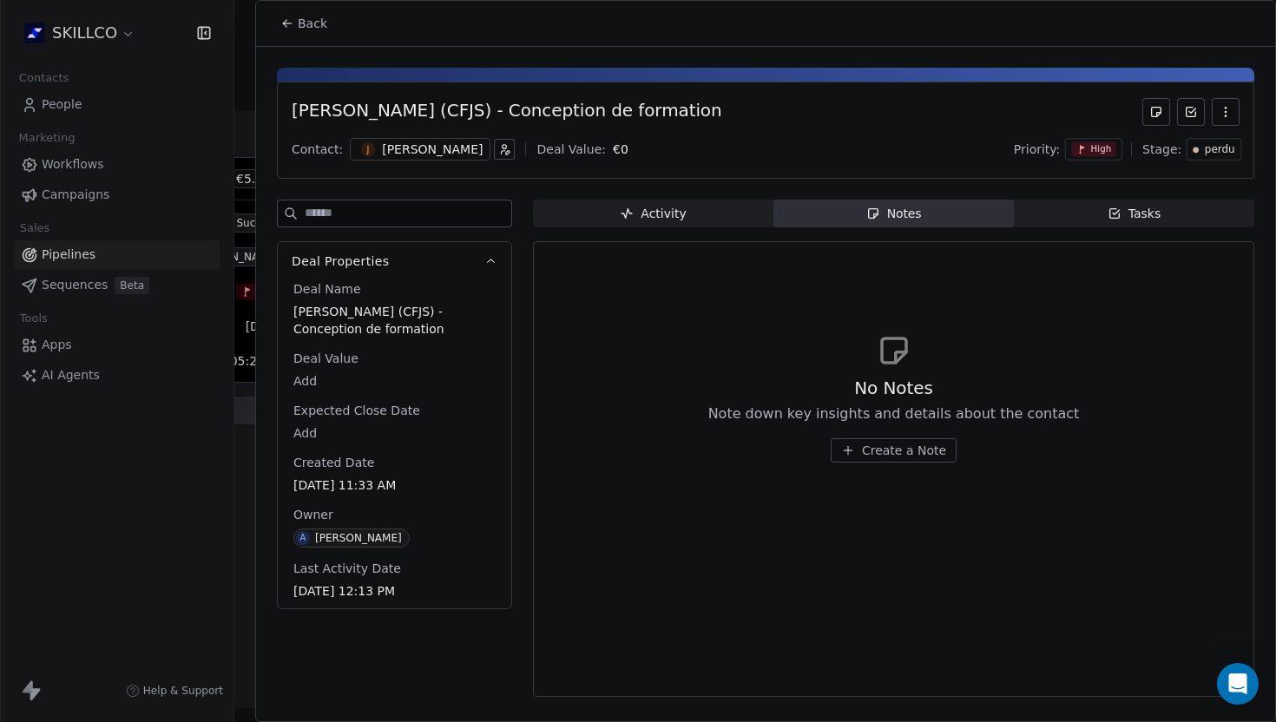
click at [605, 209] on span "Activity Activity" at bounding box center [653, 214] width 240 height 28
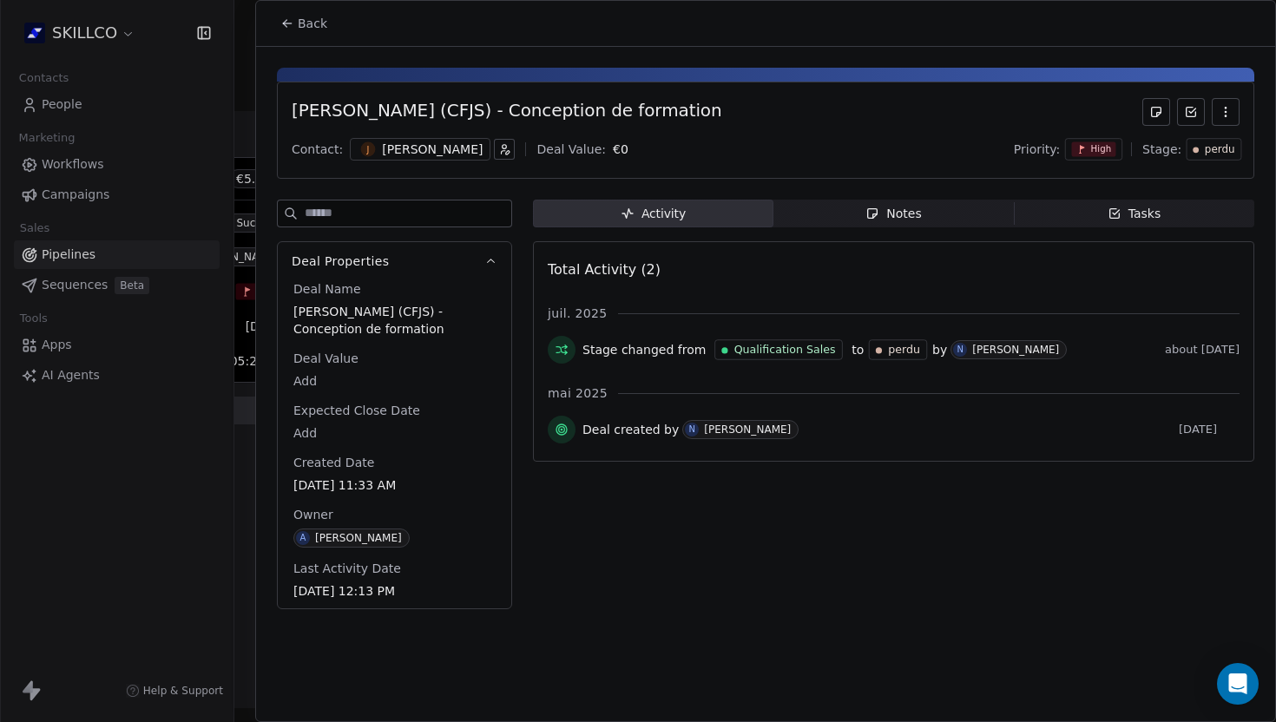
click at [410, 149] on div "[PERSON_NAME]" at bounding box center [432, 149] width 101 height 17
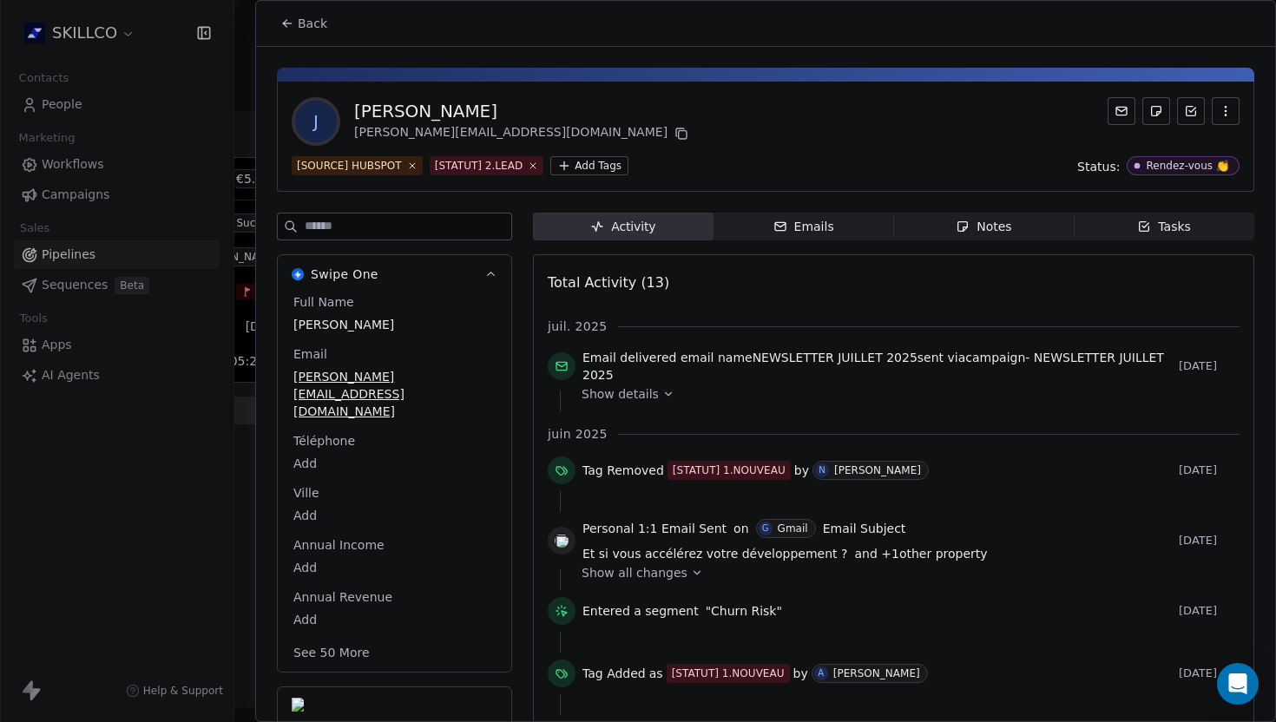
click at [971, 227] on div "Notes" at bounding box center [984, 227] width 56 height 18
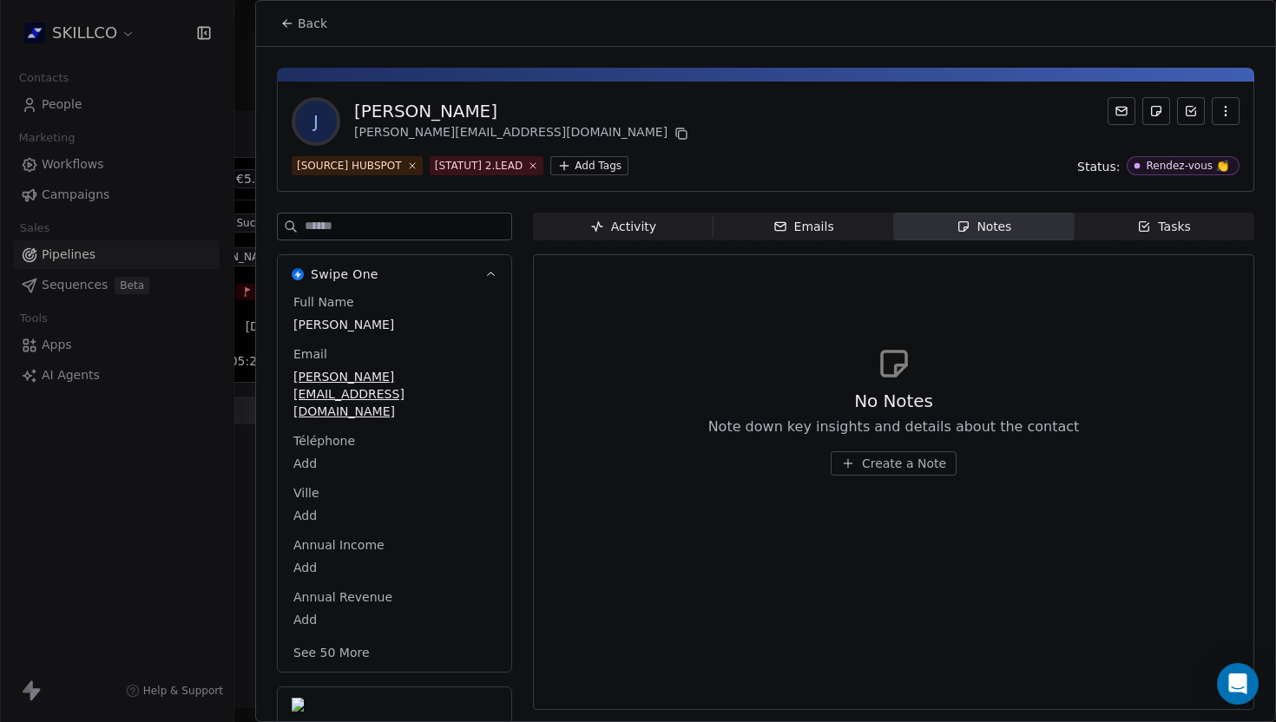
click at [770, 230] on span "Emails Emails" at bounding box center [804, 227] width 181 height 28
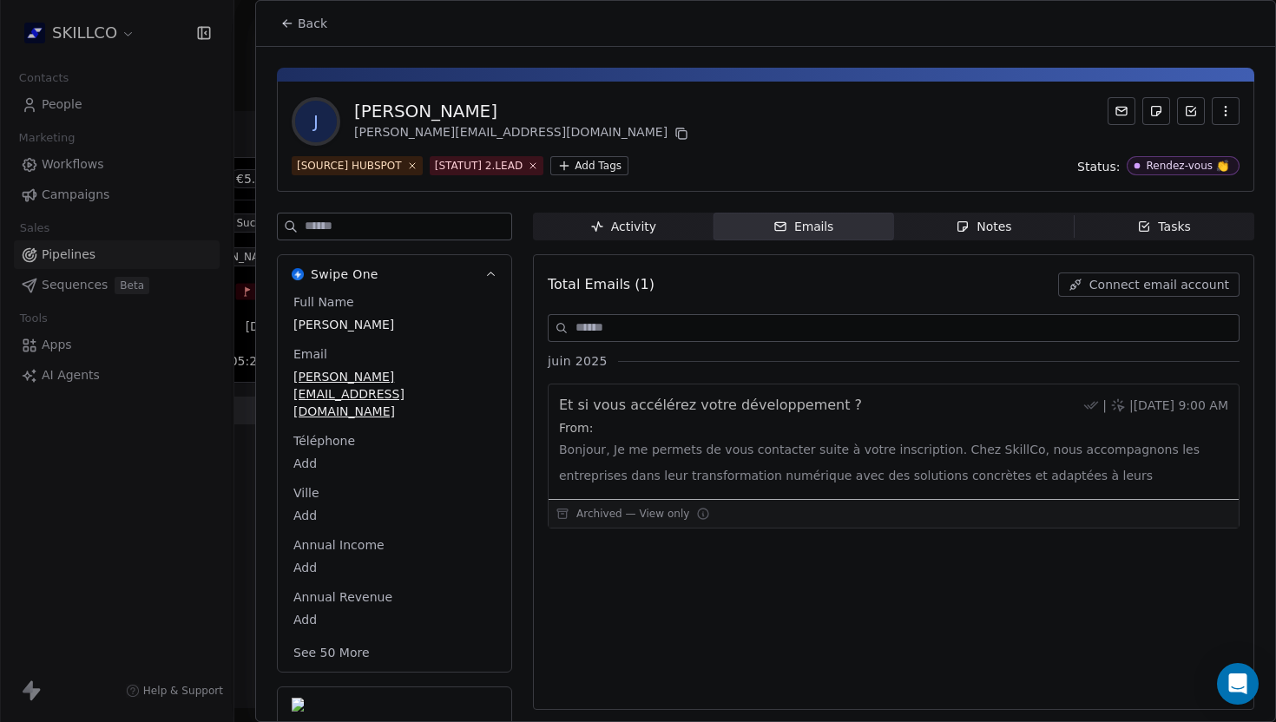
click at [601, 236] on span "Activity Activity" at bounding box center [623, 227] width 181 height 28
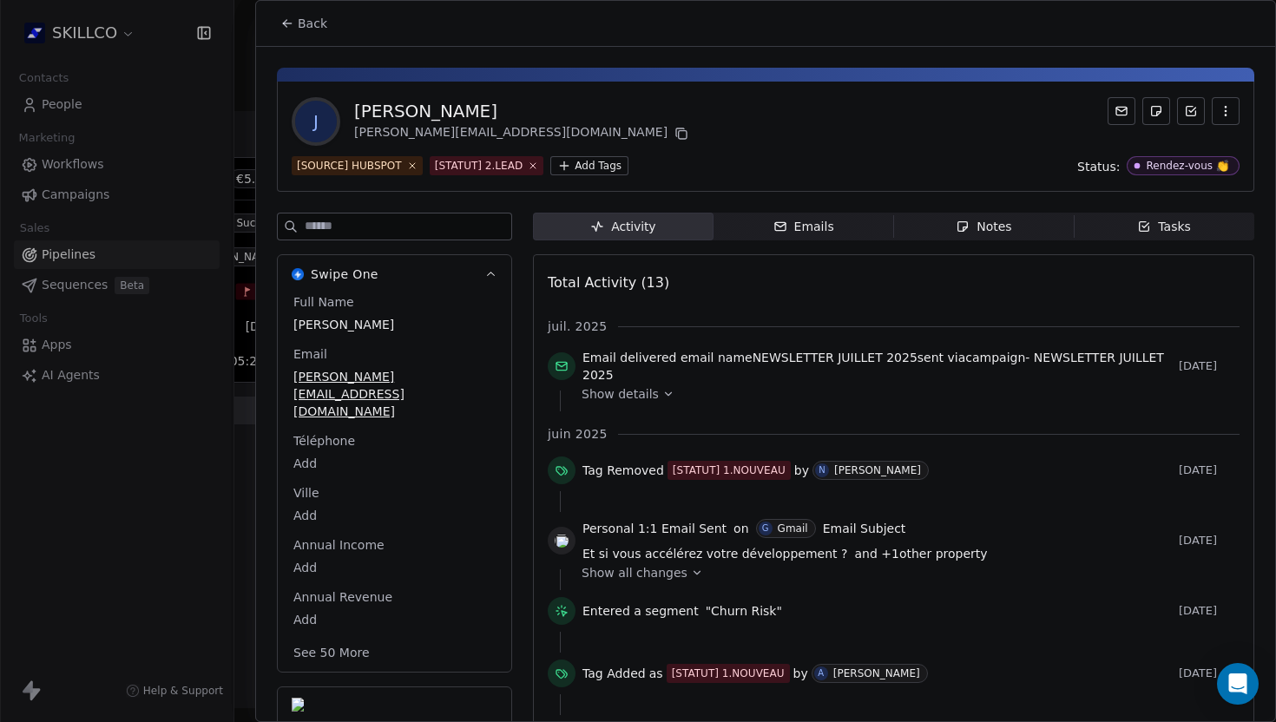
click at [822, 220] on div "Emails" at bounding box center [803, 227] width 61 height 18
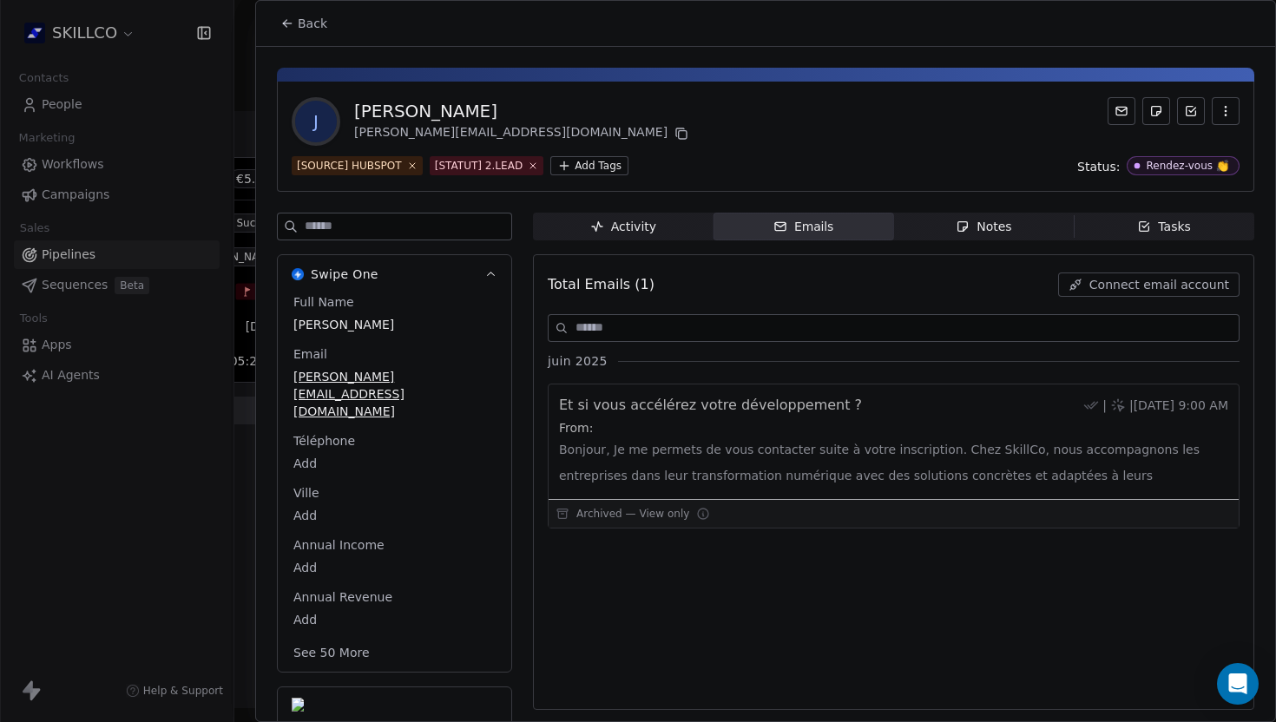
click at [577, 218] on span "Activity Activity" at bounding box center [623, 227] width 181 height 28
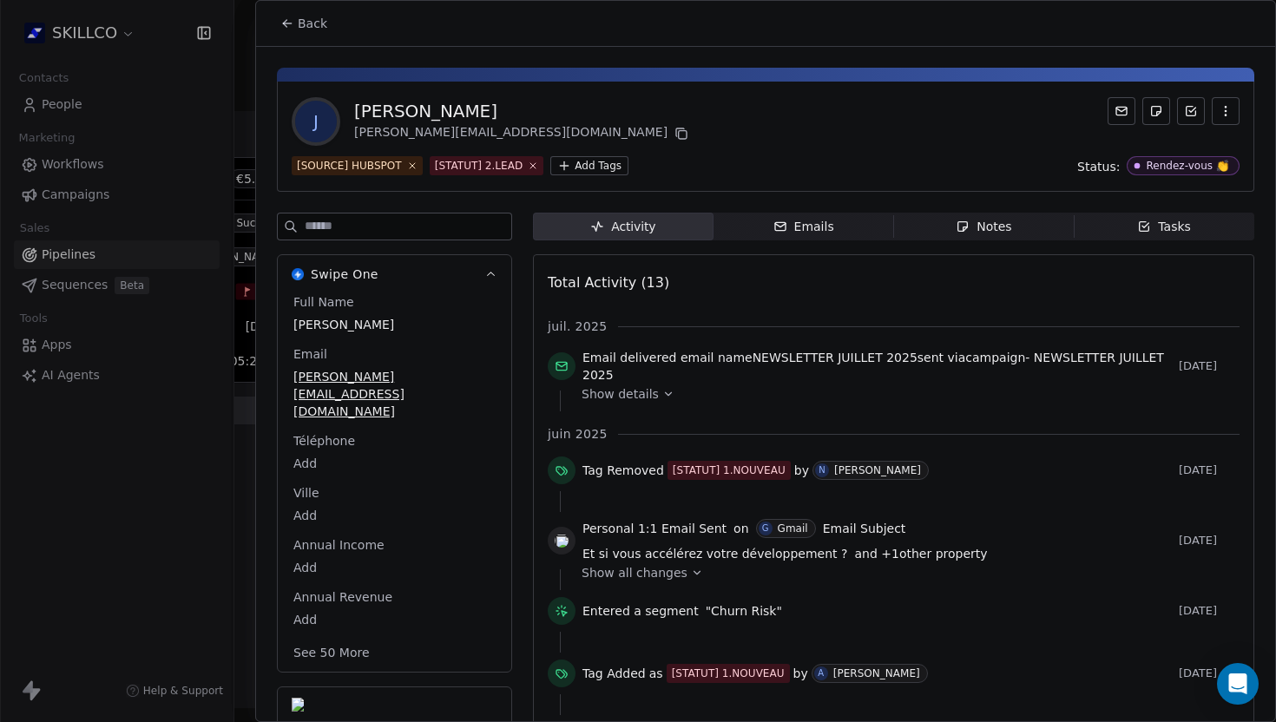
click at [497, 32] on div "Back" at bounding box center [765, 23] width 1019 height 45
click at [298, 20] on span "Back" at bounding box center [313, 23] width 30 height 17
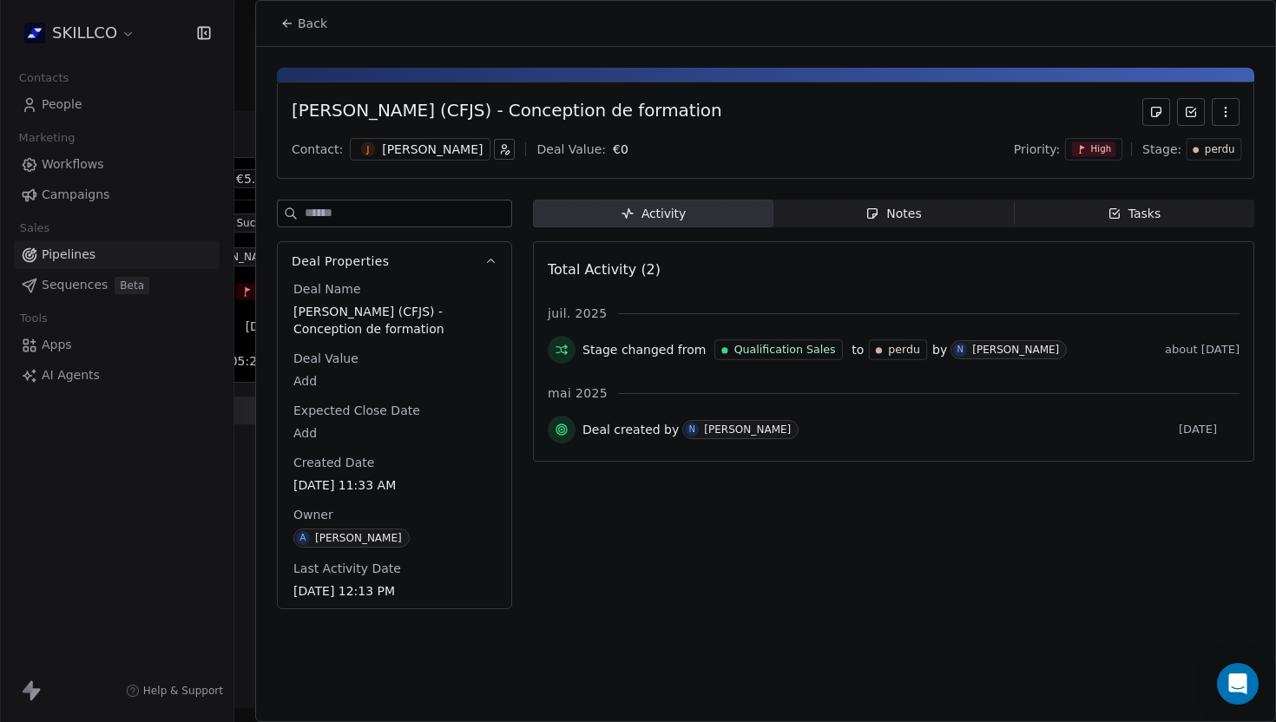
click at [314, 27] on span "Back" at bounding box center [313, 23] width 30 height 17
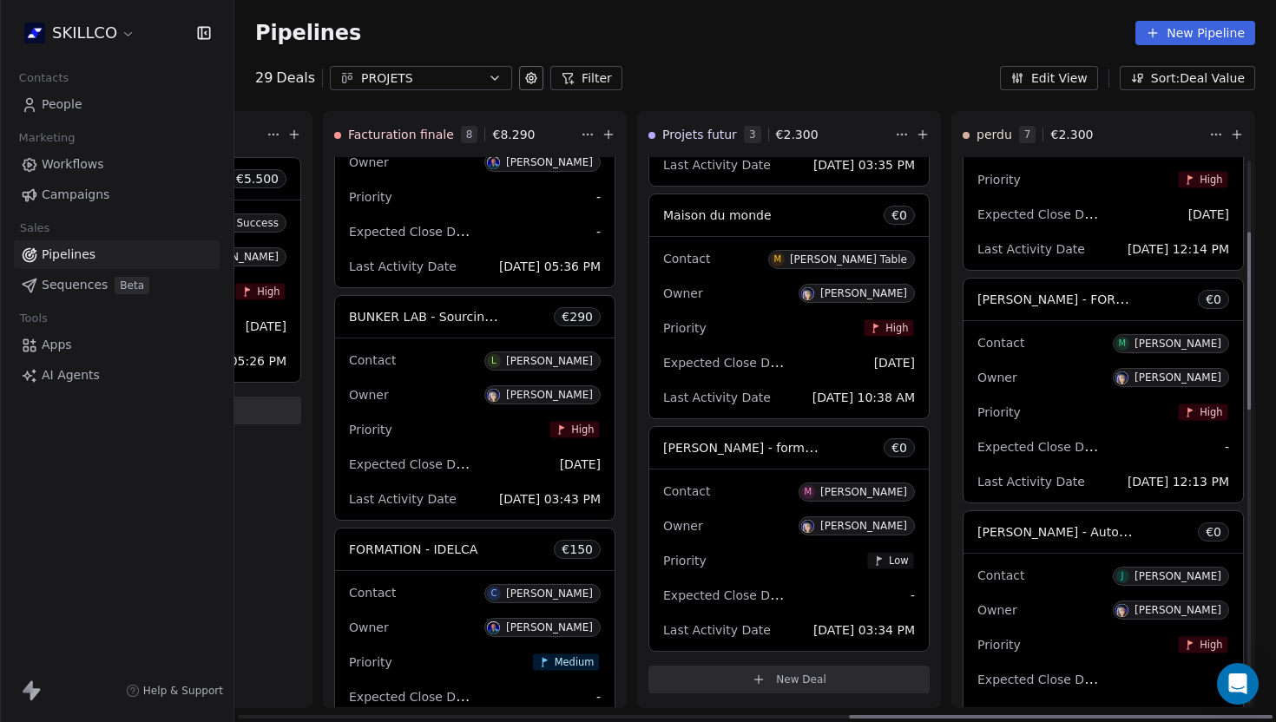
scroll to position [247, 0]
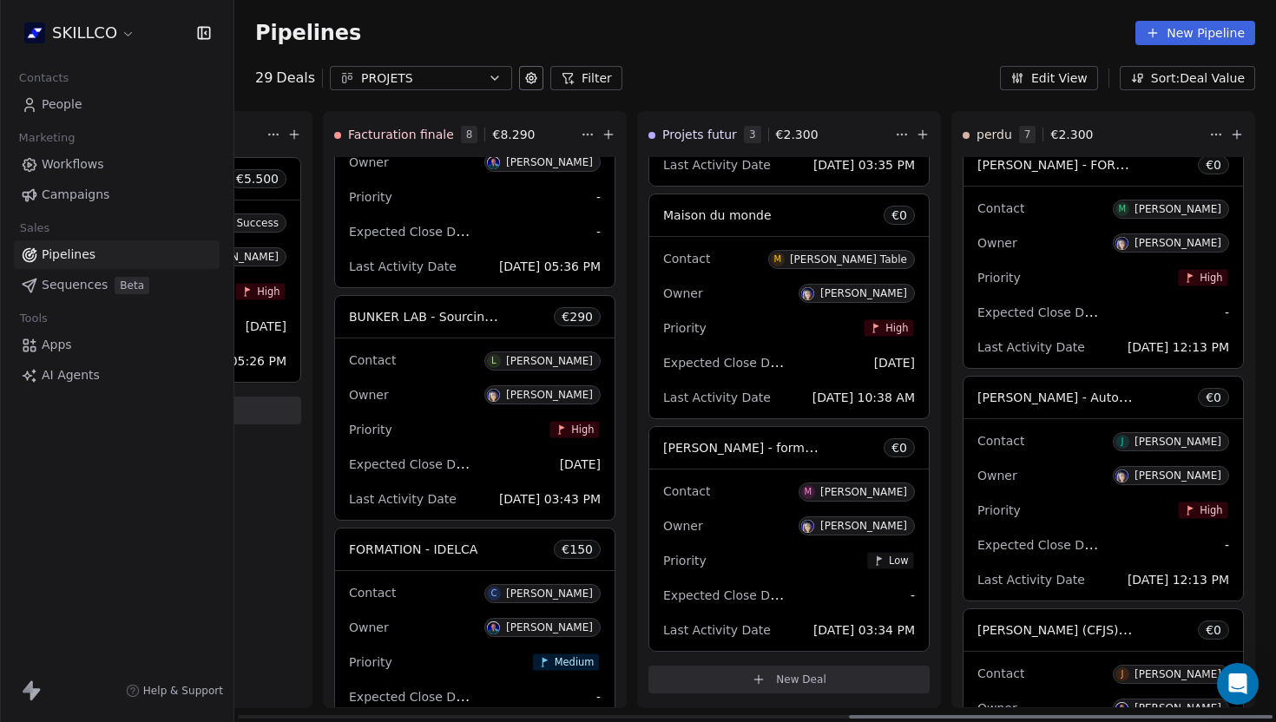
click at [1032, 398] on span "[PERSON_NAME] - Automatisation des Attestations URSSAF" at bounding box center [1157, 397] width 360 height 16
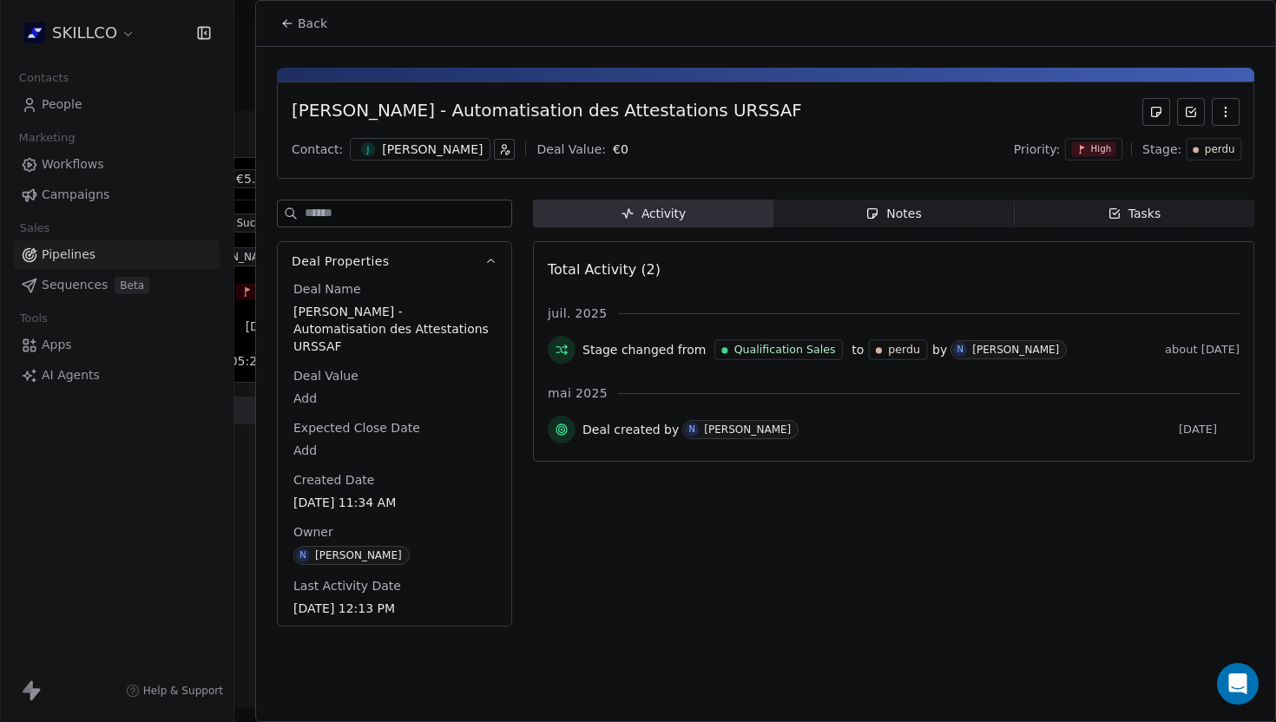
click at [299, 16] on span "Back" at bounding box center [313, 23] width 30 height 17
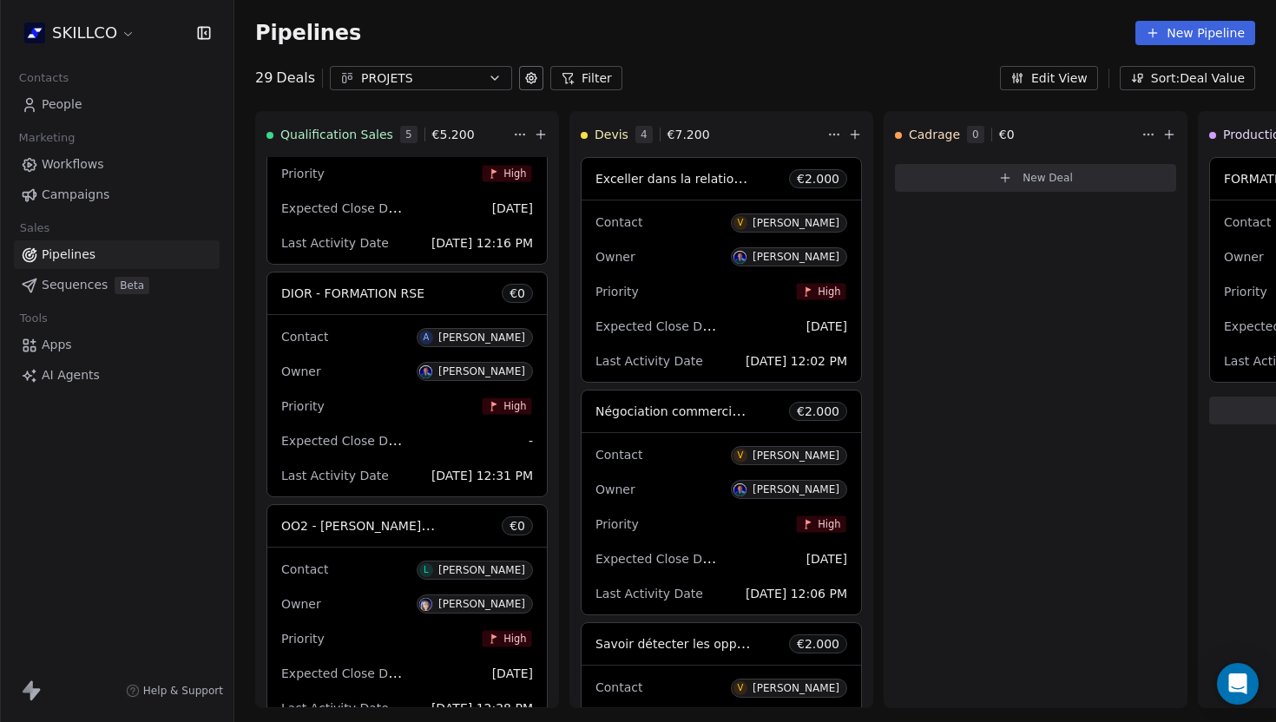
click at [48, 97] on span "People" at bounding box center [62, 104] width 41 height 18
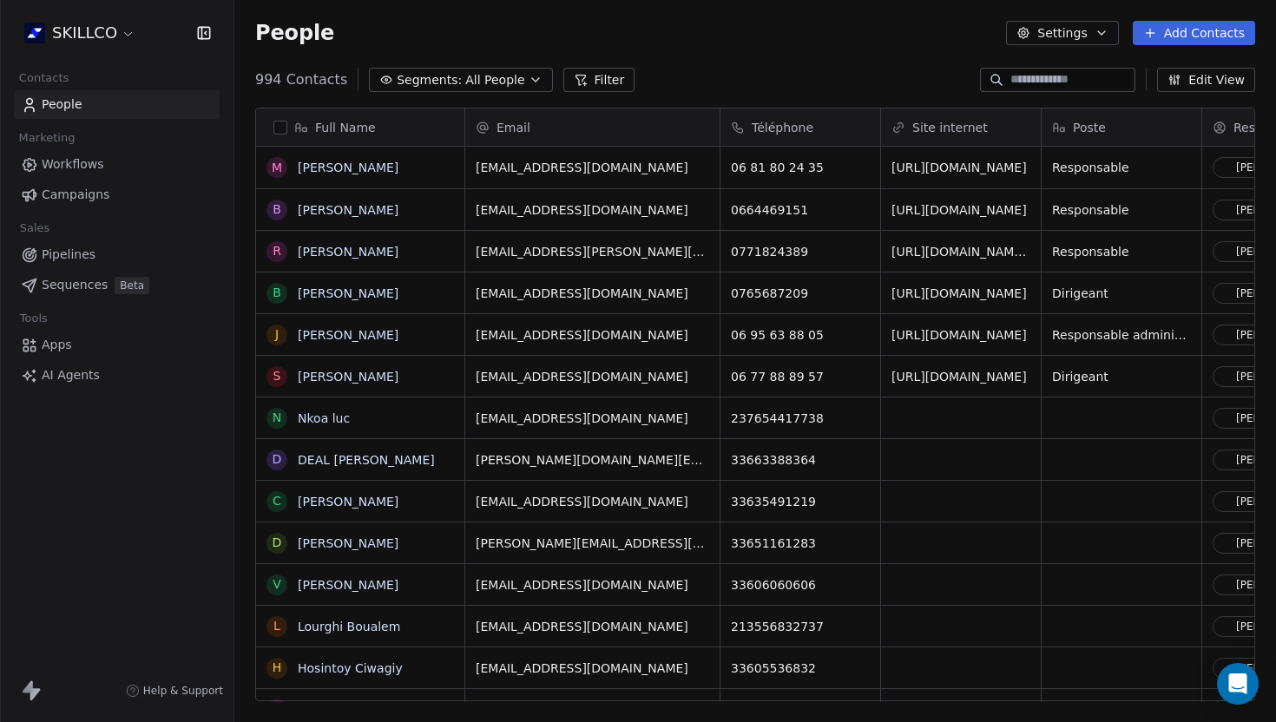
scroll to position [635, 1042]
click at [1042, 84] on input at bounding box center [1071, 79] width 122 height 17
click at [1038, 86] on input at bounding box center [1071, 79] width 122 height 17
